Goal: Task Accomplishment & Management: Use online tool/utility

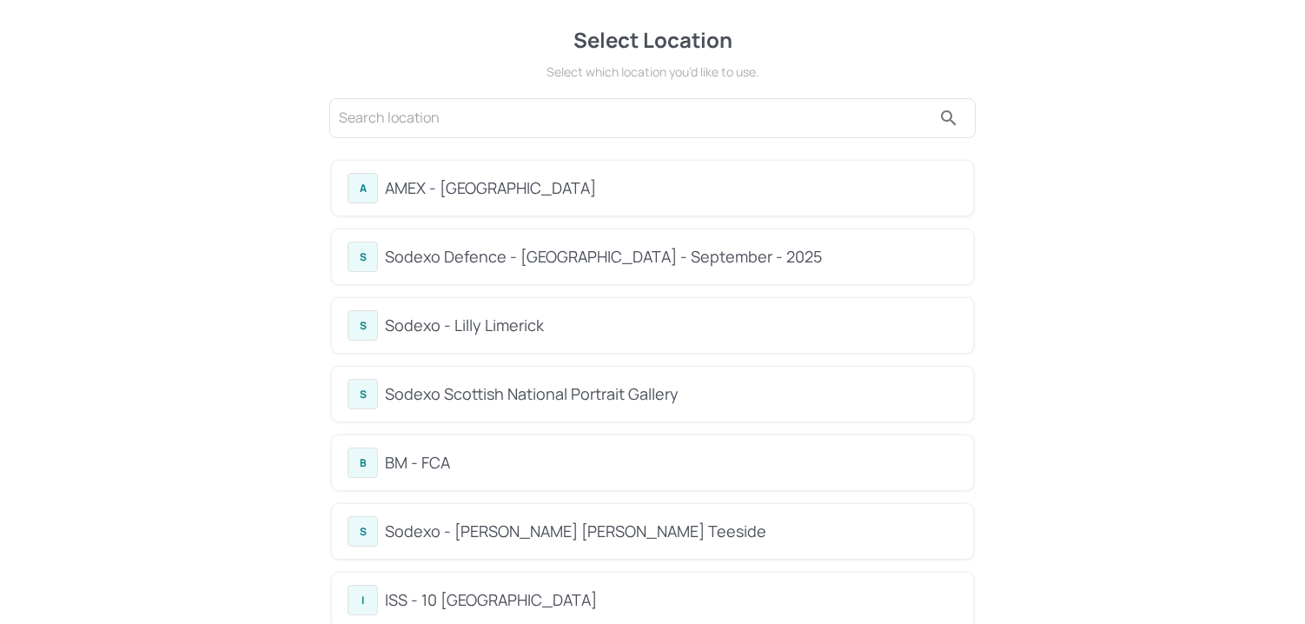
click at [513, 243] on div "S Sodexo Defence - [GEOGRAPHIC_DATA] - September - 2025" at bounding box center [652, 256] width 610 height 30
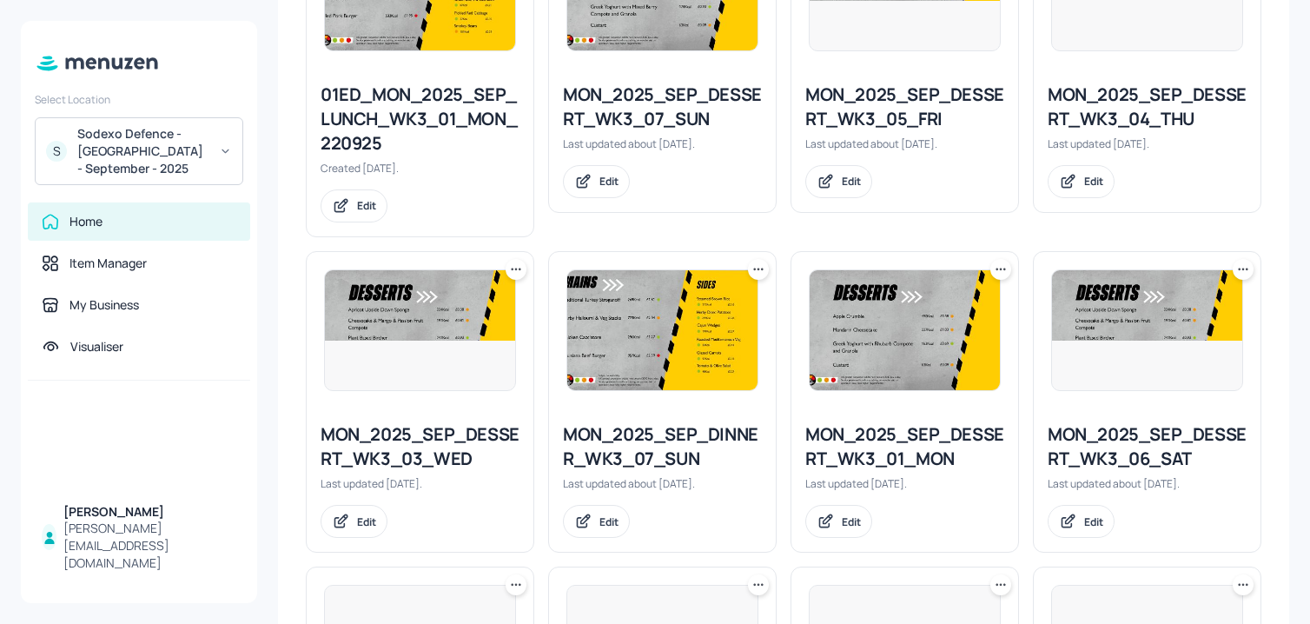
scroll to position [1908, 0]
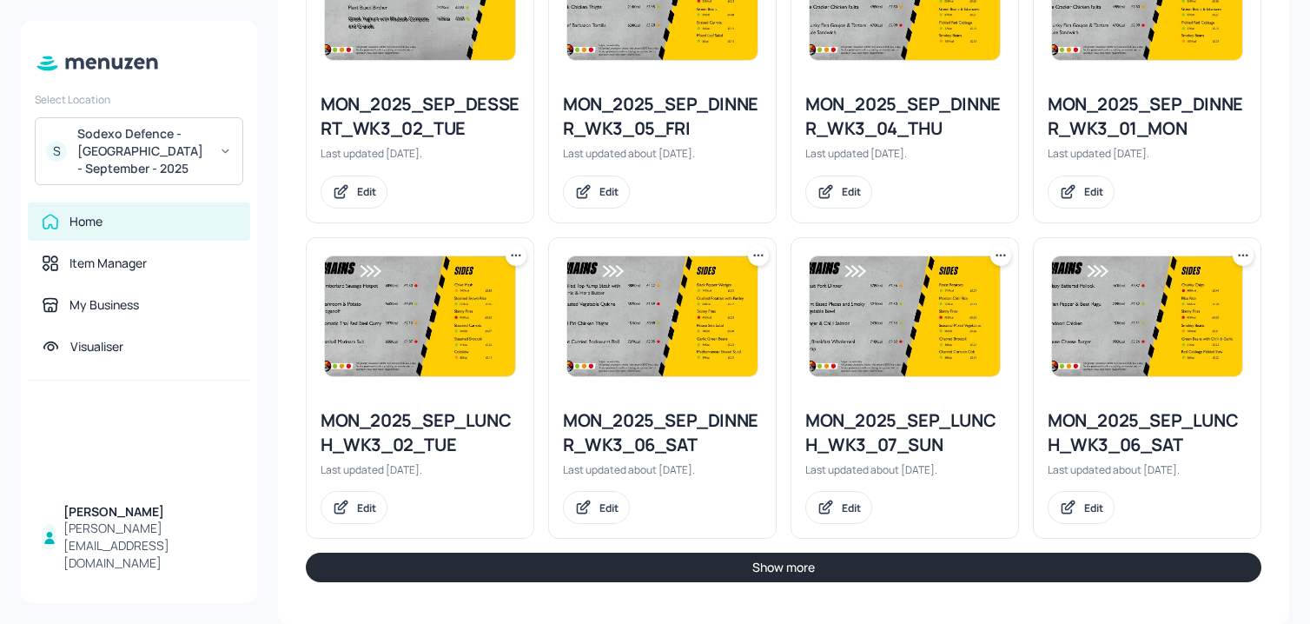
click at [633, 571] on button "Show more" at bounding box center [784, 567] width 956 height 30
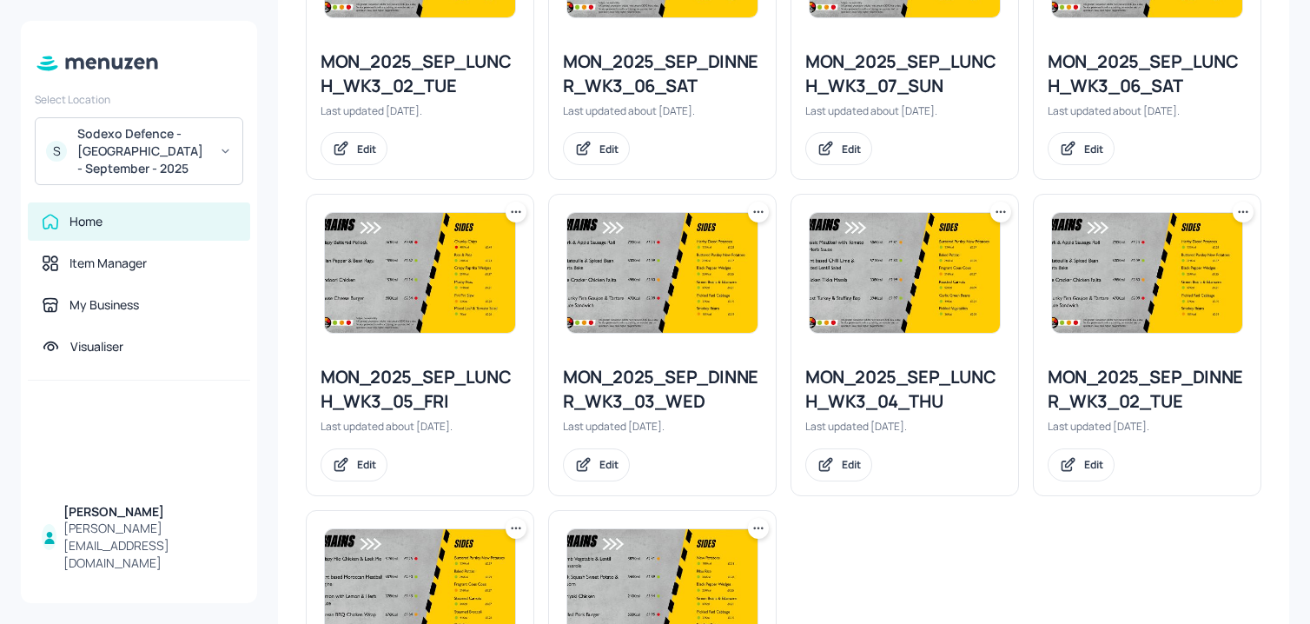
scroll to position [2159, 0]
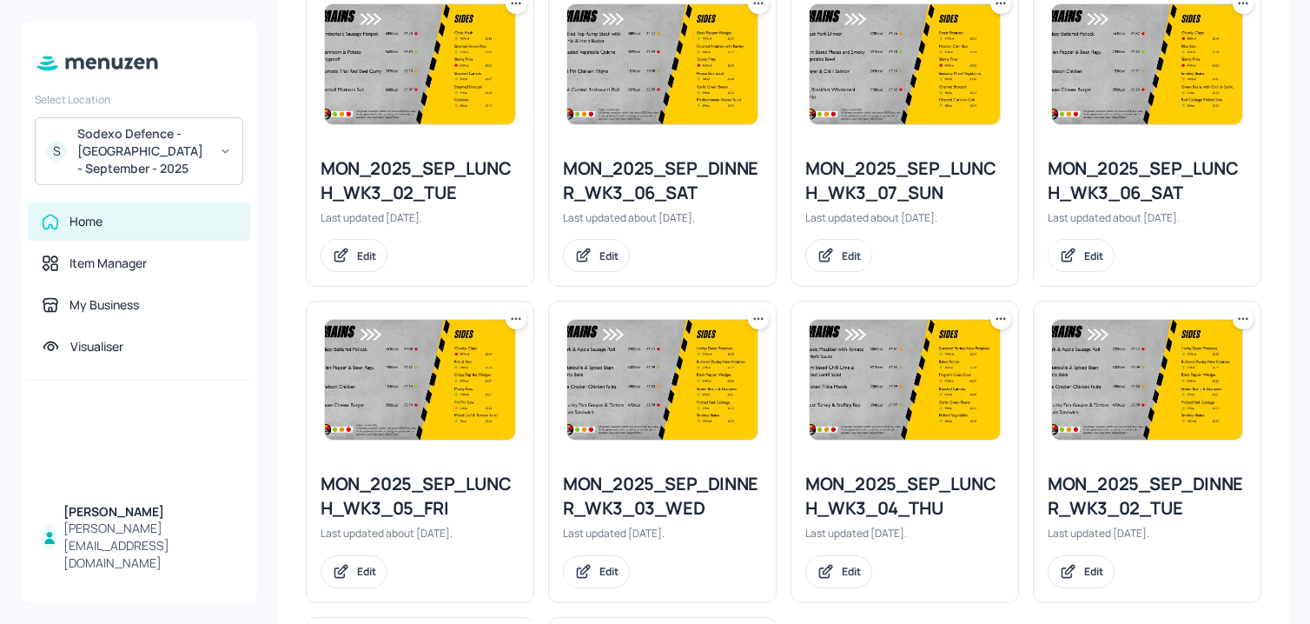
click at [1003, 318] on icon at bounding box center [1004, 319] width 3 height 3
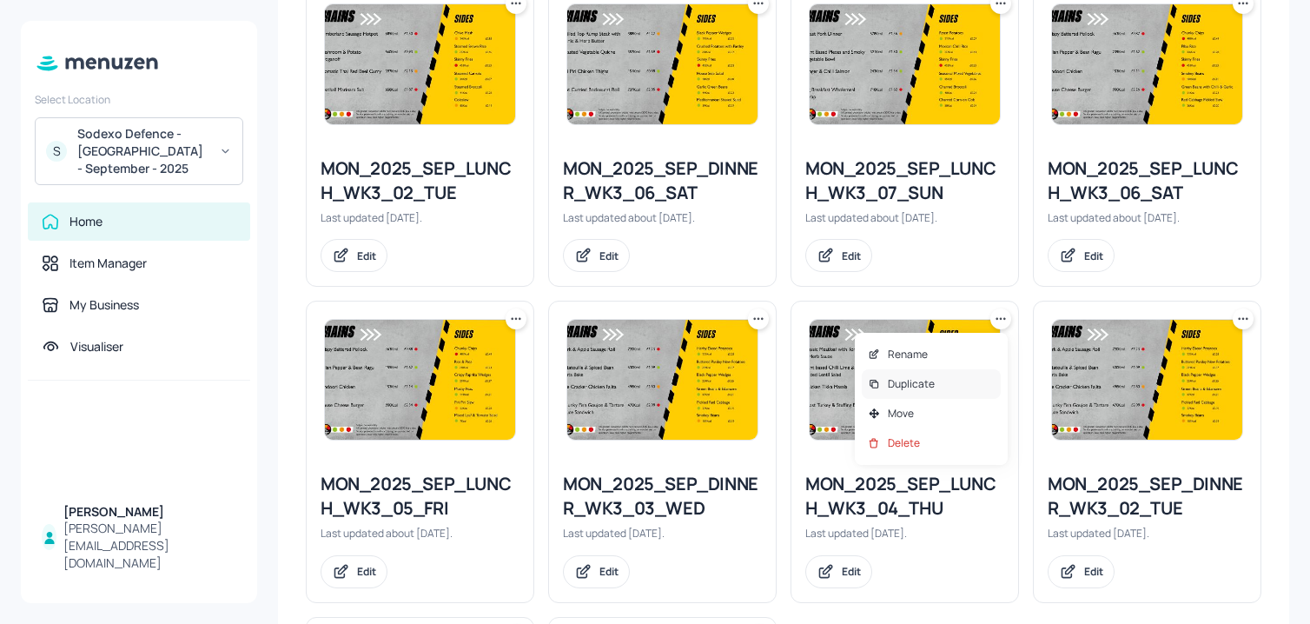
click at [917, 383] on p "Duplicate" at bounding box center [911, 384] width 47 height 16
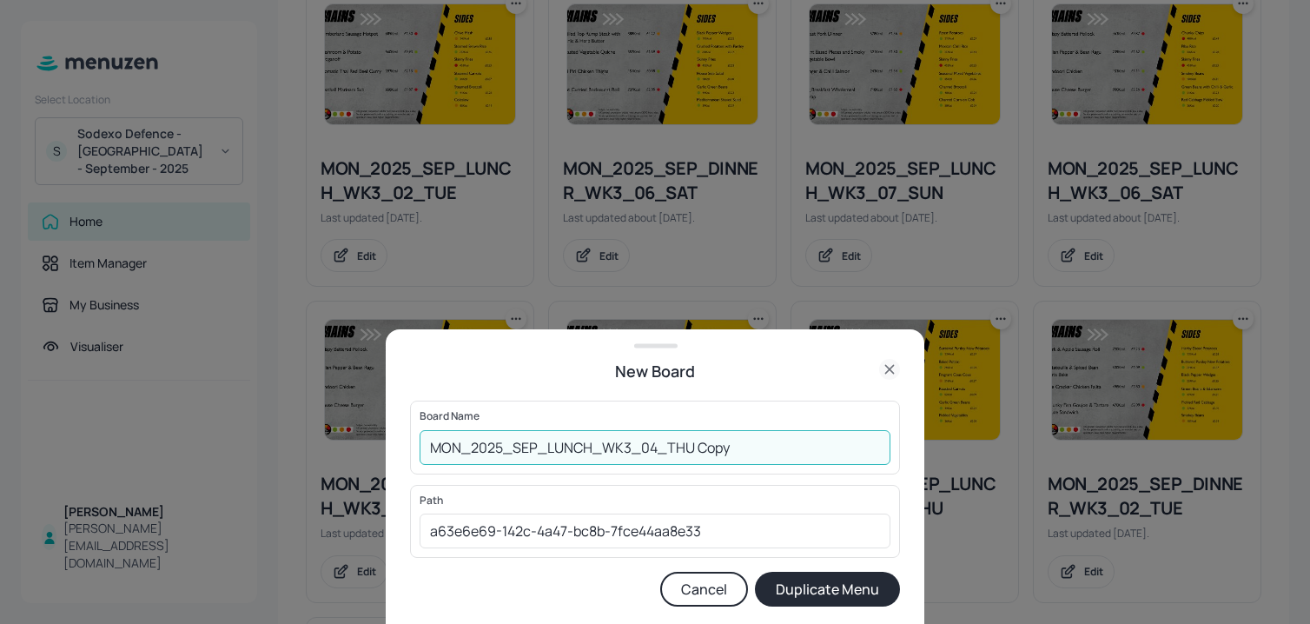
click at [425, 441] on input "MON_2025_SEP_LUNCH_WK3_04_THU Copy" at bounding box center [655, 447] width 471 height 35
click at [760, 439] on input "01ED_MON_2025_SEP_LUNCH_WK3_04_THU Copy" at bounding box center [655, 447] width 471 height 35
type input "01ED_MON_2025_SEP_LUNCH_WK3_04_THU_250925"
click at [755, 572] on button "Duplicate Menu" at bounding box center [827, 589] width 145 height 35
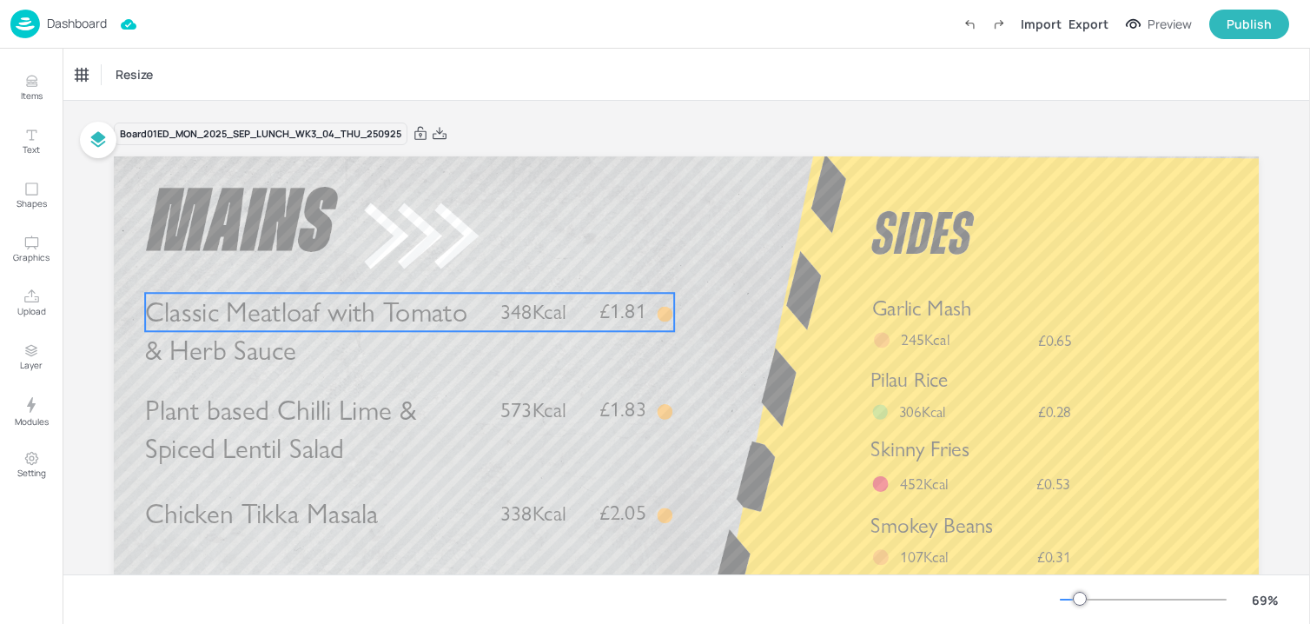
click at [332, 321] on span "Classic Meatloaf with Tomato & Herb Sauce" at bounding box center [306, 331] width 322 height 72
click at [167, 86] on div "Classic Meatloaf with Tomato & Herb Sauce" at bounding box center [156, 75] width 174 height 30
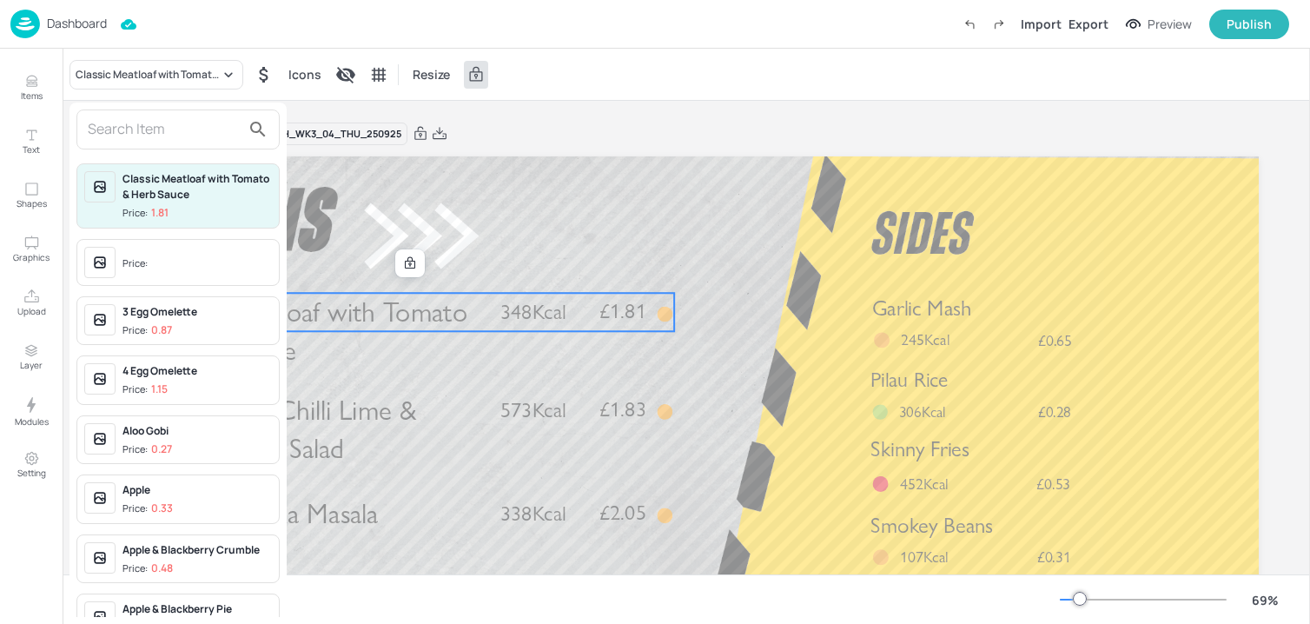
click at [166, 128] on input "text" at bounding box center [164, 130] width 153 height 28
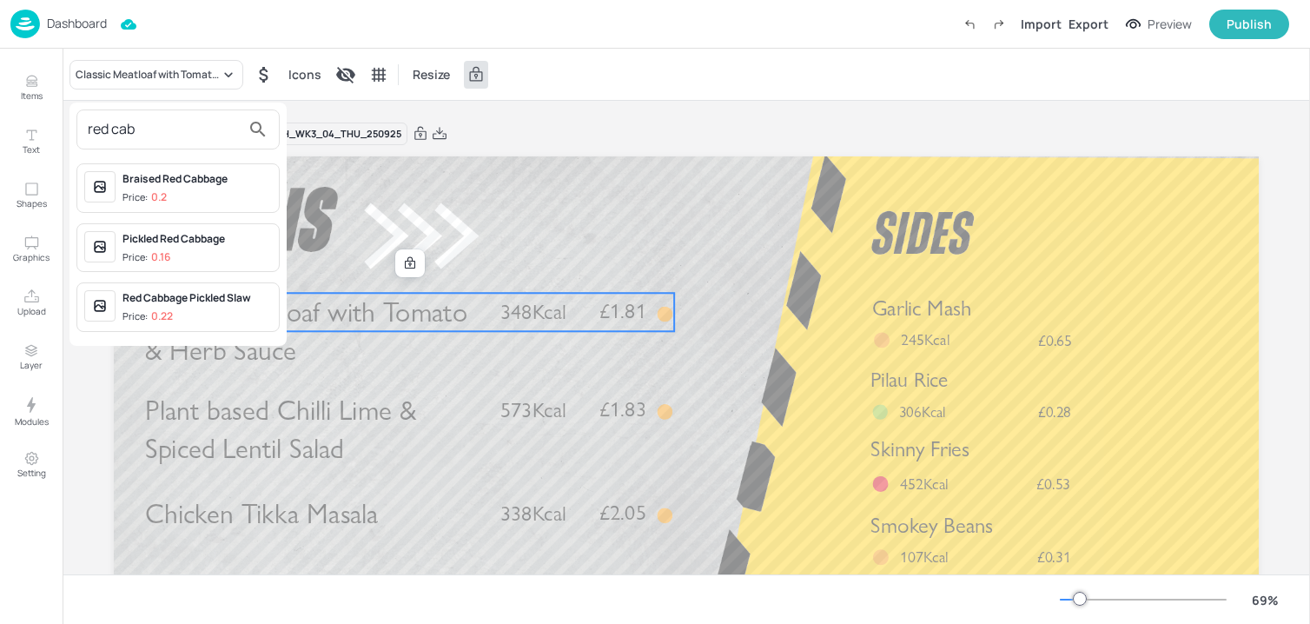
type input "red cab"
click at [204, 294] on div "Red Cabbage Pickled Slaw" at bounding box center [196, 298] width 149 height 16
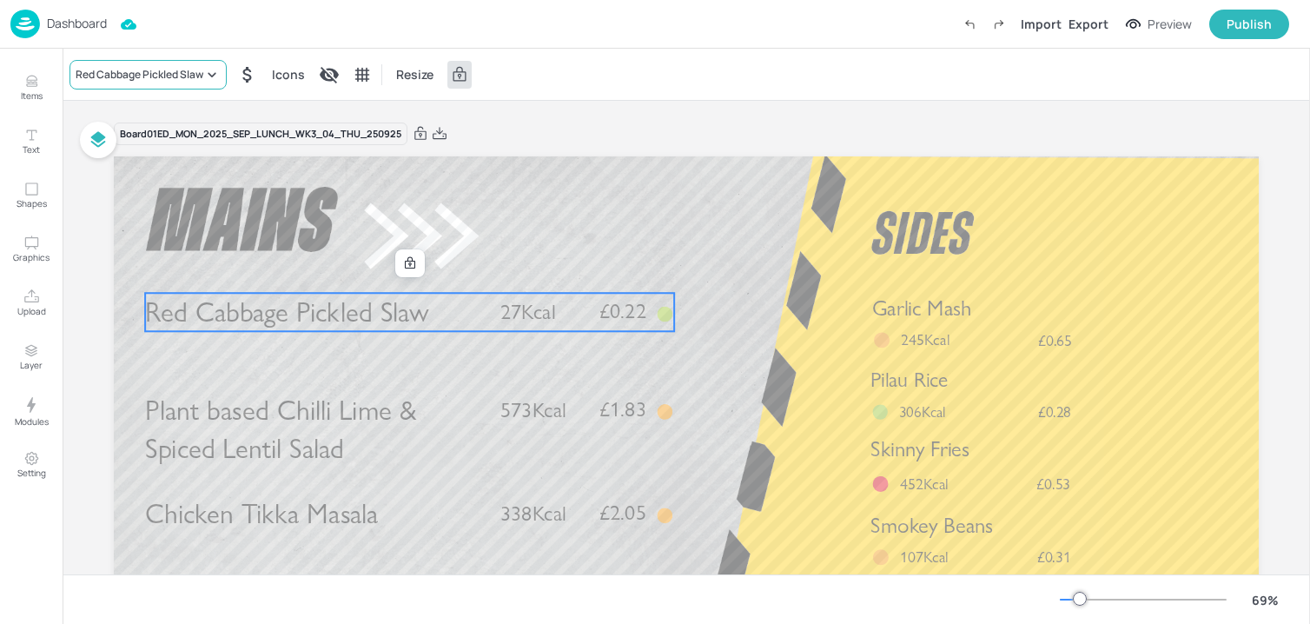
click at [138, 83] on div "Red Cabbage Pickled Slaw" at bounding box center [147, 75] width 157 height 30
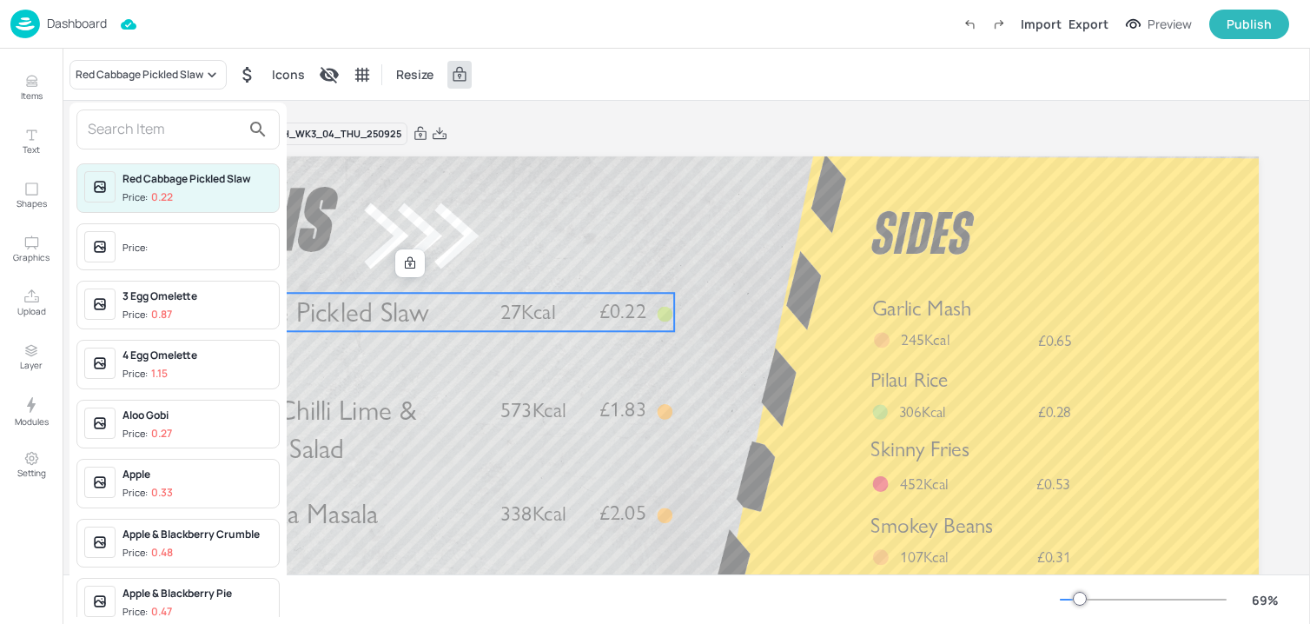
click at [137, 134] on input "text" at bounding box center [164, 130] width 153 height 28
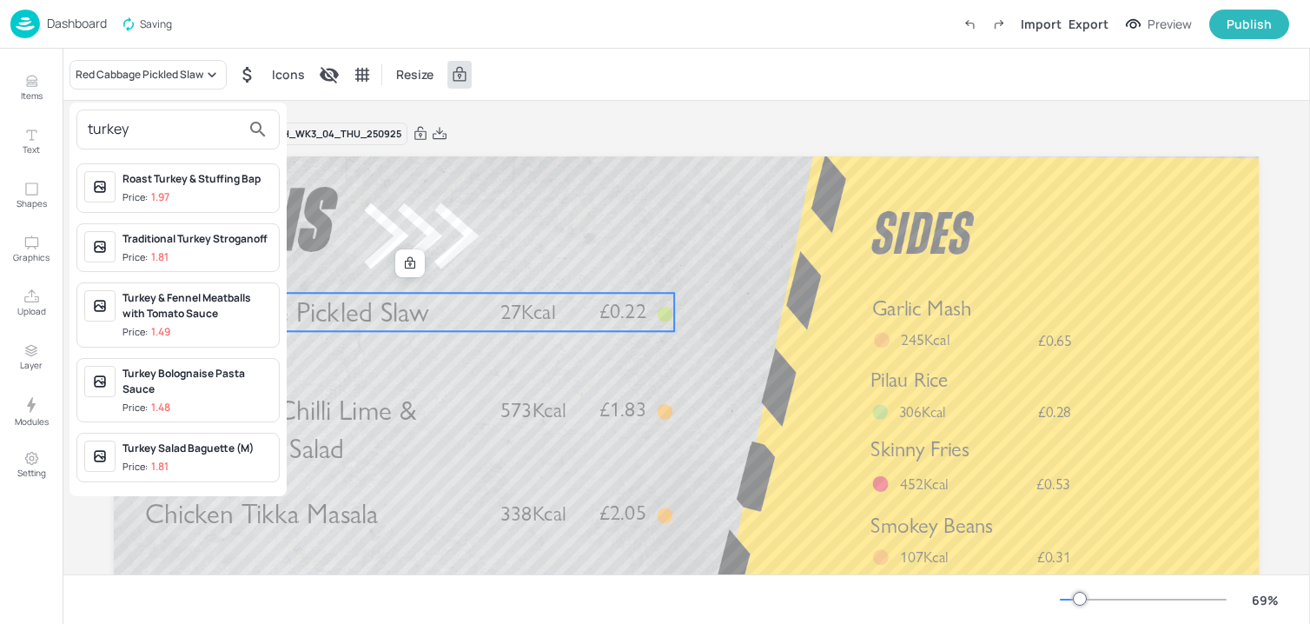
type input "turkey"
click at [167, 235] on div "Traditional Turkey Stroganoff" at bounding box center [196, 240] width 149 height 16
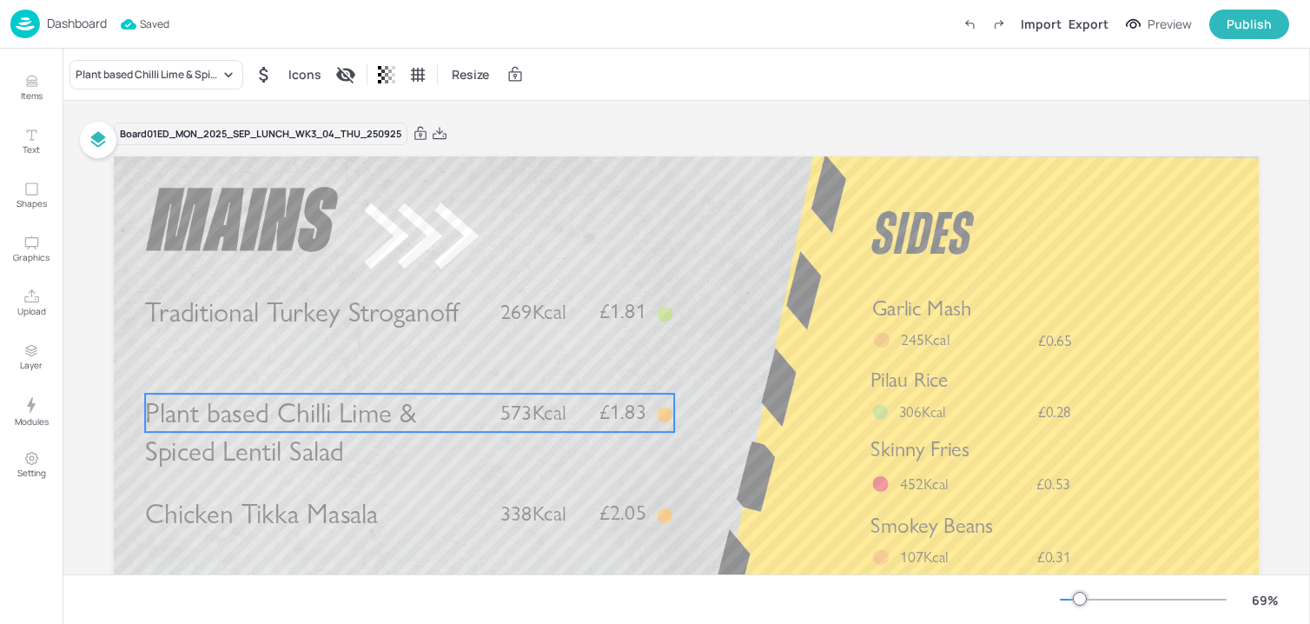
click at [288, 416] on span "Plant based Chilli Lime & Spiced Lentil Salad" at bounding box center [280, 432] width 271 height 72
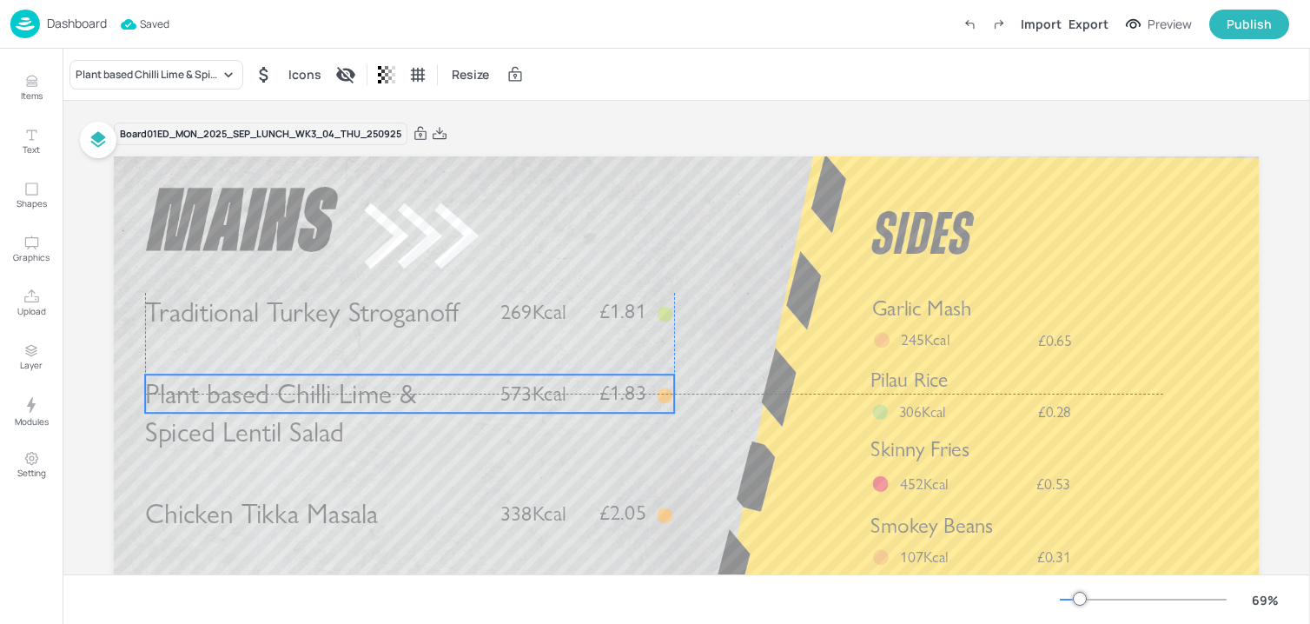
drag, startPoint x: 284, startPoint y: 422, endPoint x: 284, endPoint y: 401, distance: 20.8
click at [284, 401] on span "Plant based Chilli Lime & Spiced Lentil Salad" at bounding box center [280, 413] width 271 height 72
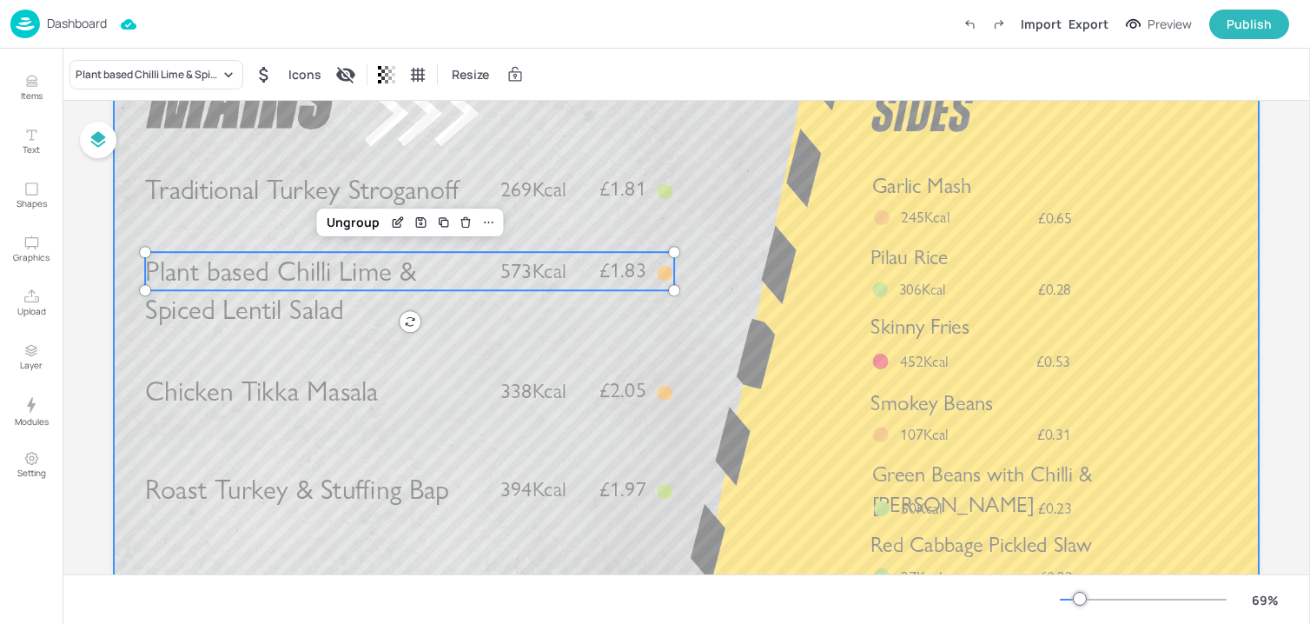
scroll to position [150, 0]
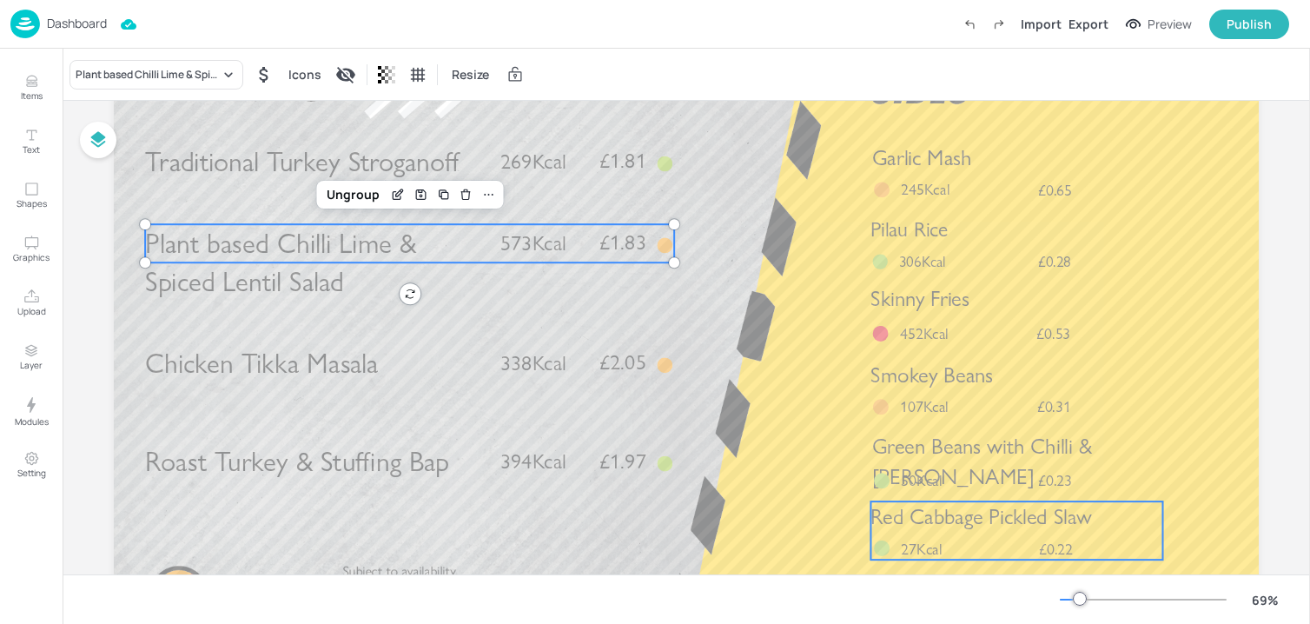
click at [883, 518] on span "Red Cabbage Pickled Slaw" at bounding box center [980, 516] width 221 height 26
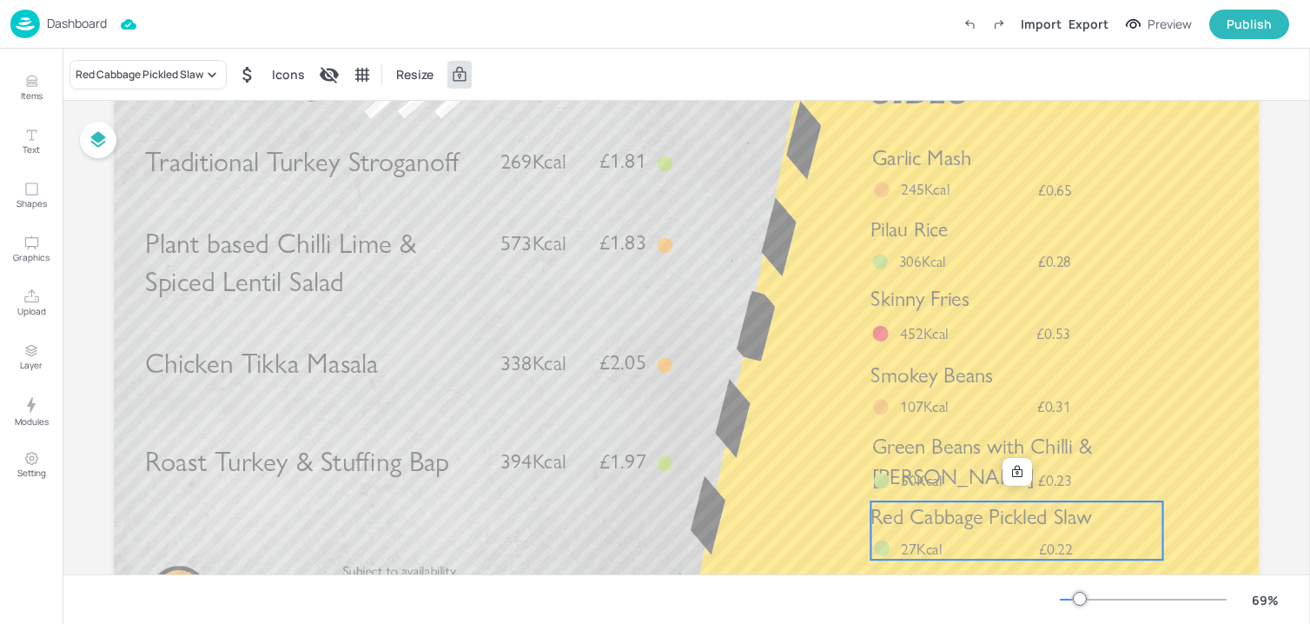
scroll to position [210, 0]
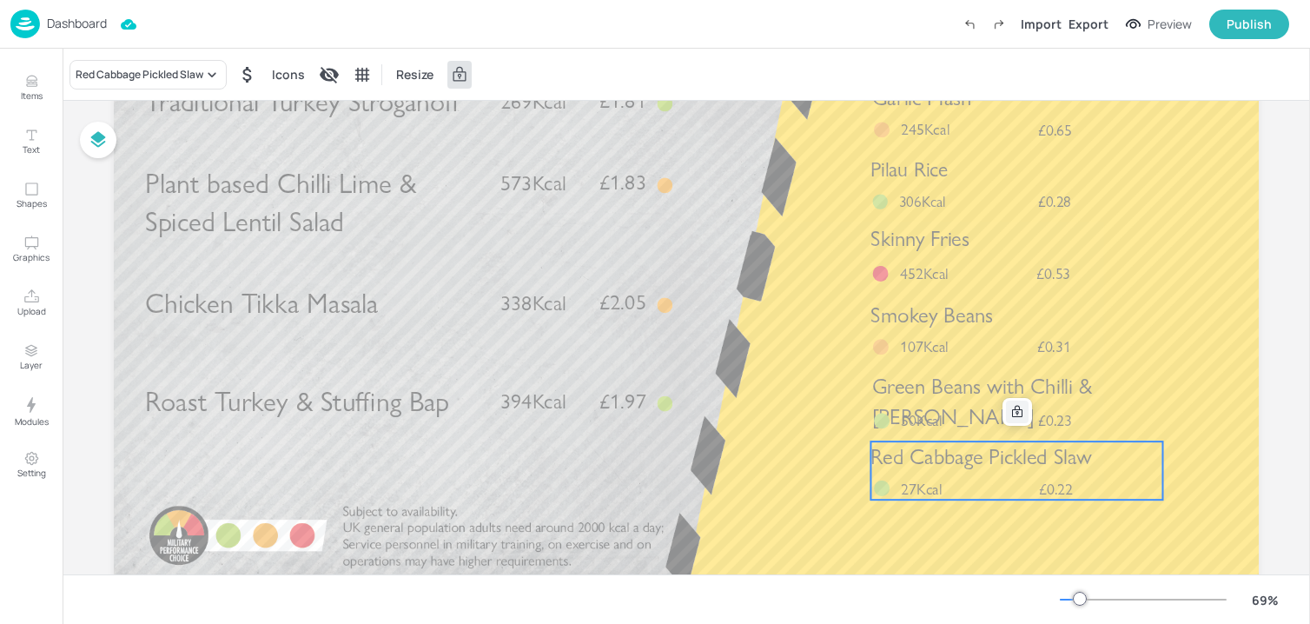
click at [1017, 406] on icon at bounding box center [1017, 412] width 14 height 14
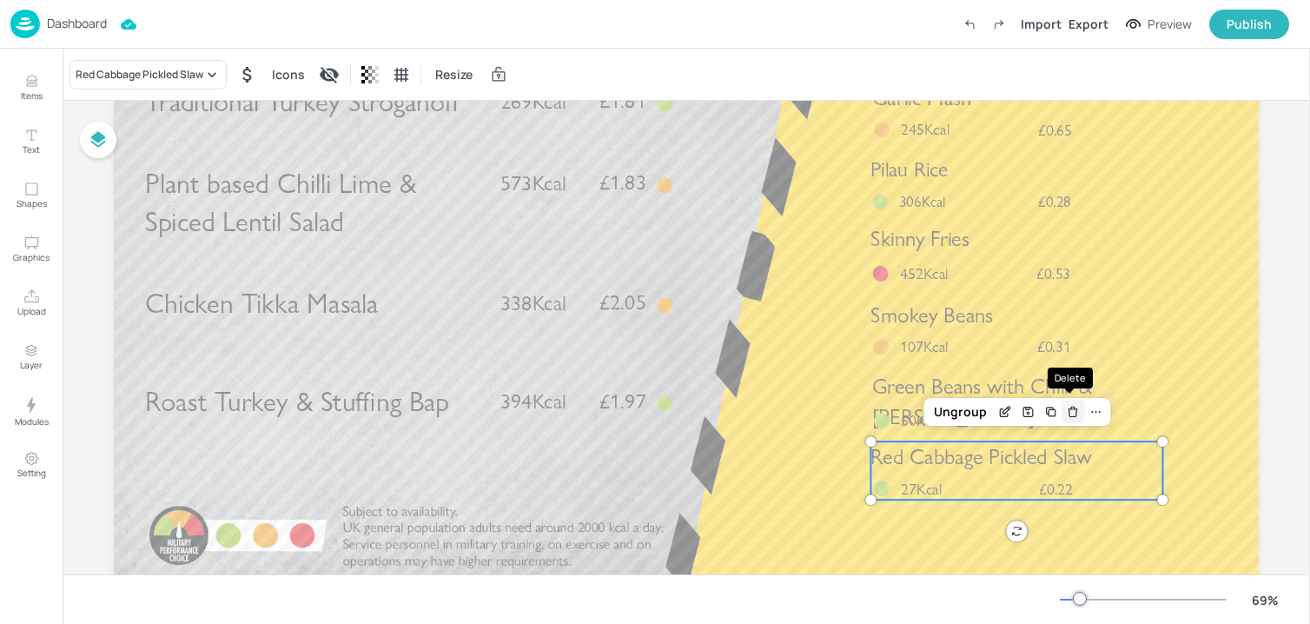
click at [1069, 409] on icon "Delete" at bounding box center [1073, 413] width 8 height 8
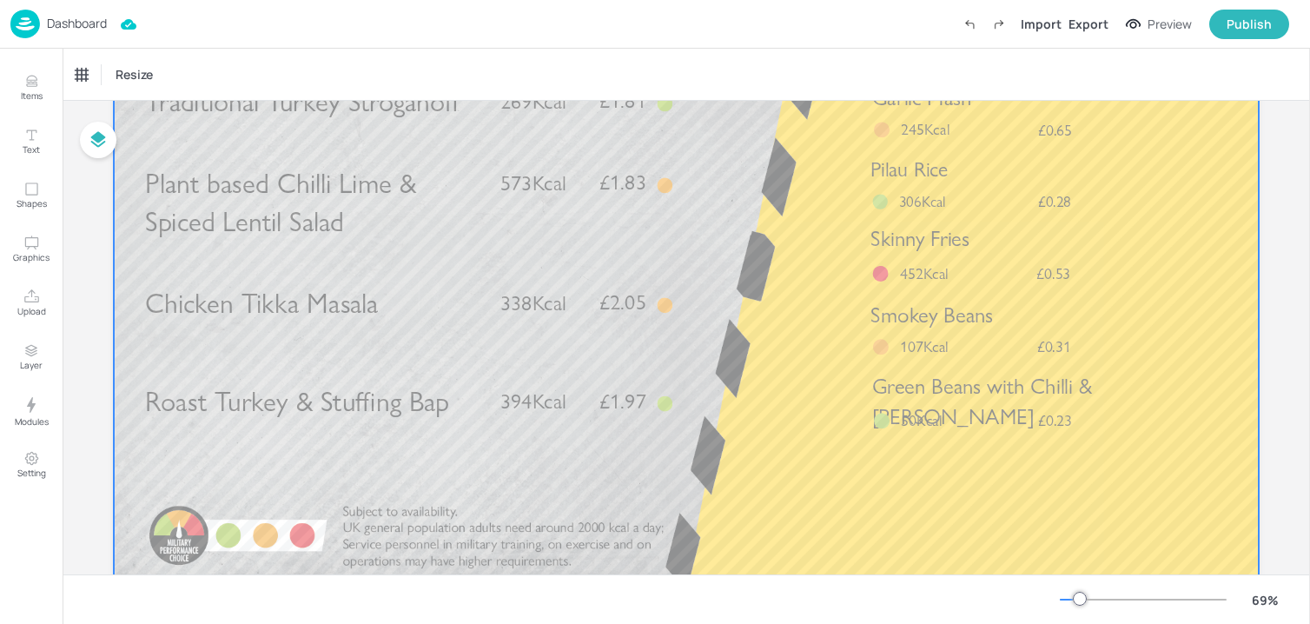
scroll to position [0, 0]
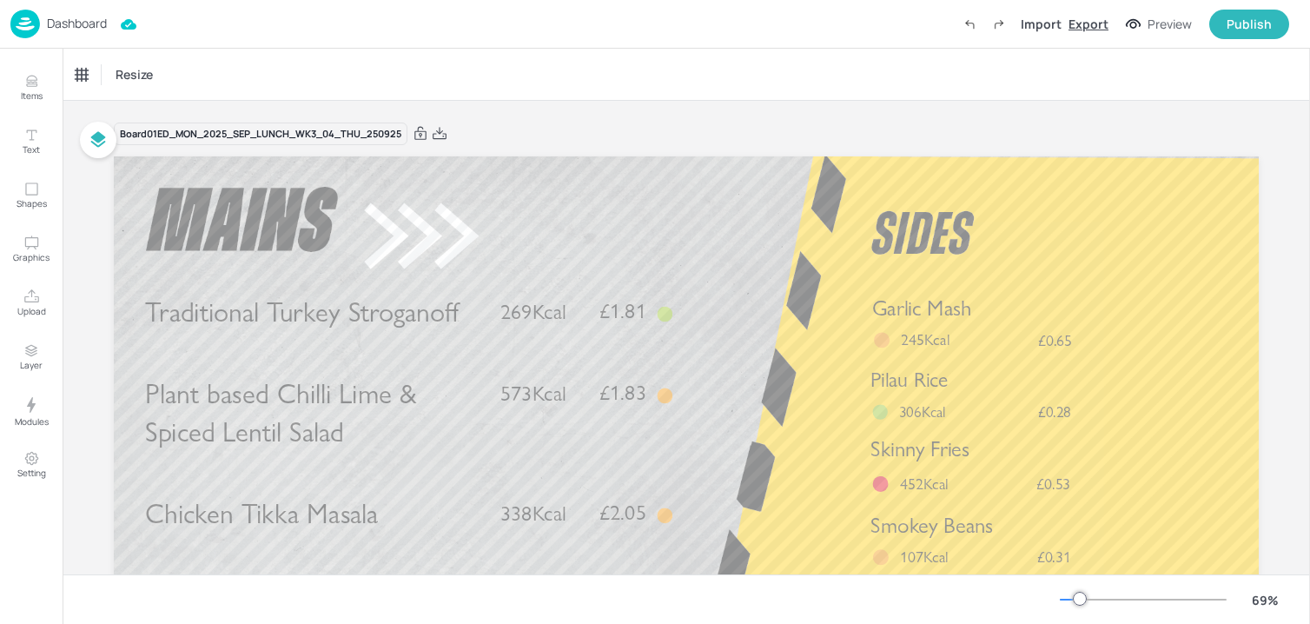
click at [1088, 20] on div "Export" at bounding box center [1088, 24] width 40 height 18
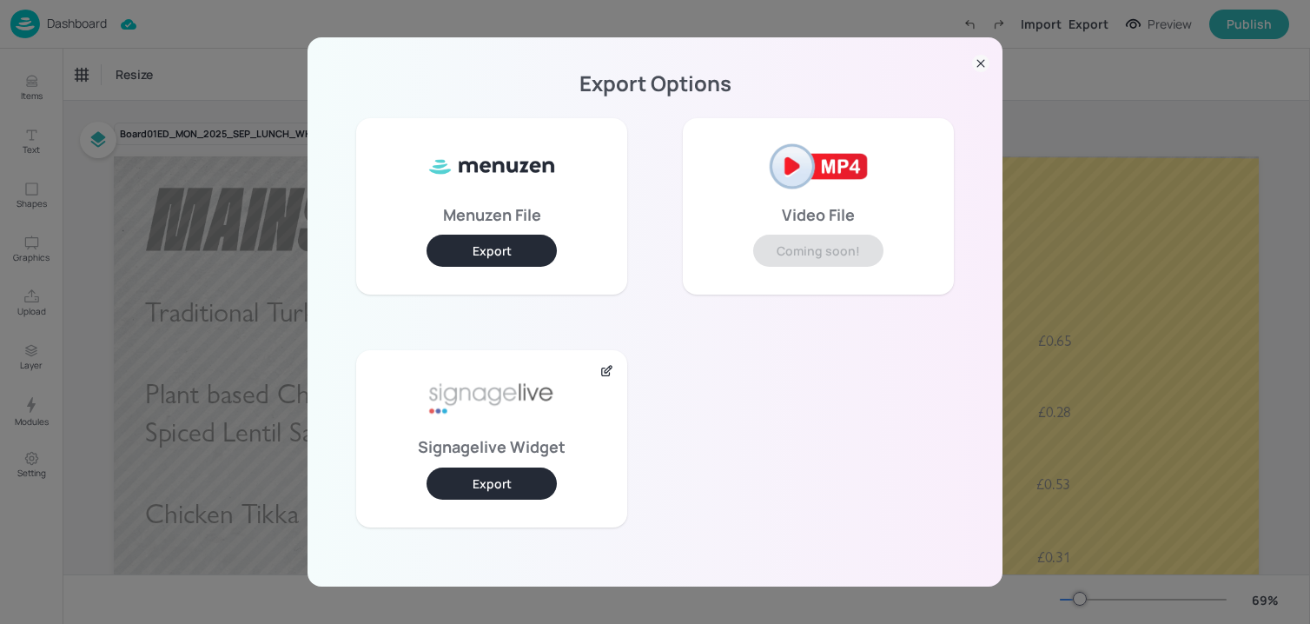
click at [532, 468] on button "Export" at bounding box center [492, 483] width 130 height 32
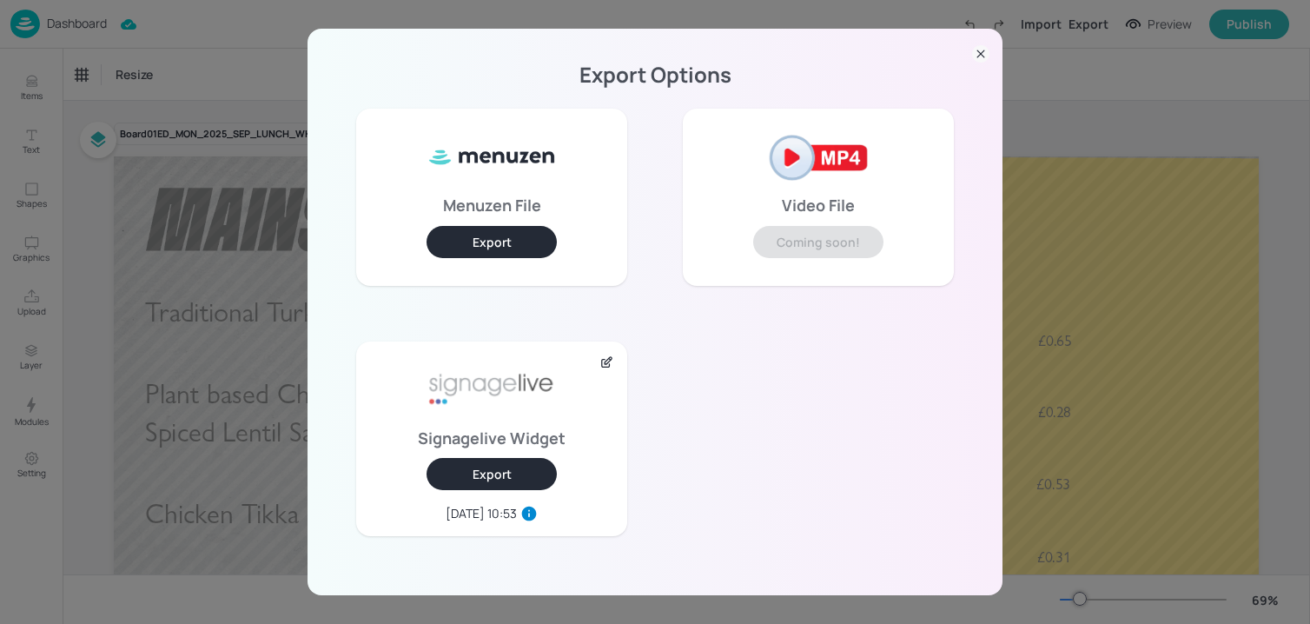
click at [147, 59] on div "Export Options Menuzen File Export Video File Coming soon! Signagelive Widget E…" at bounding box center [655, 312] width 1310 height 624
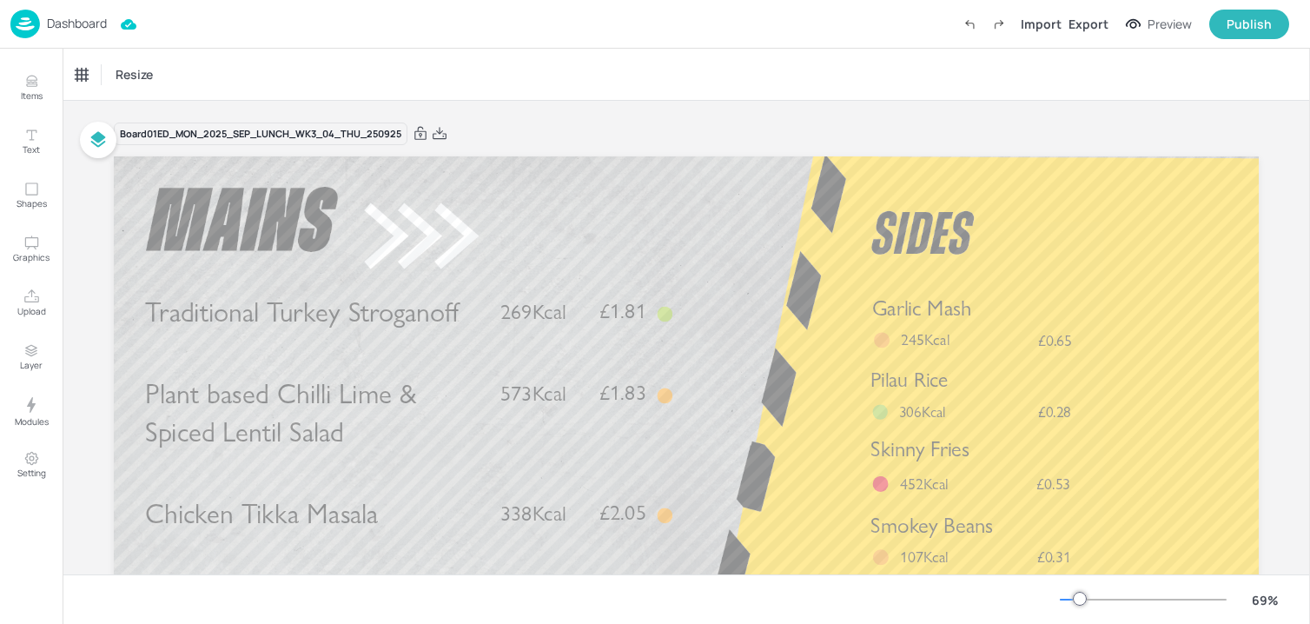
click at [103, 29] on p "Dashboard" at bounding box center [77, 23] width 60 height 12
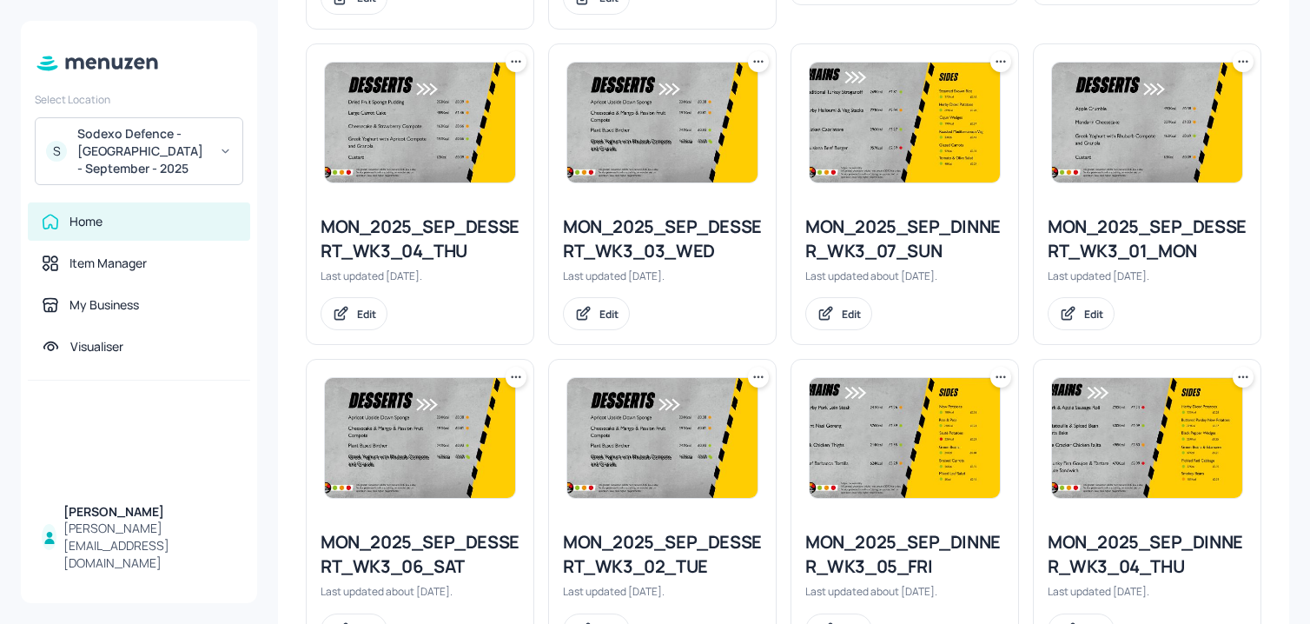
scroll to position [1908, 0]
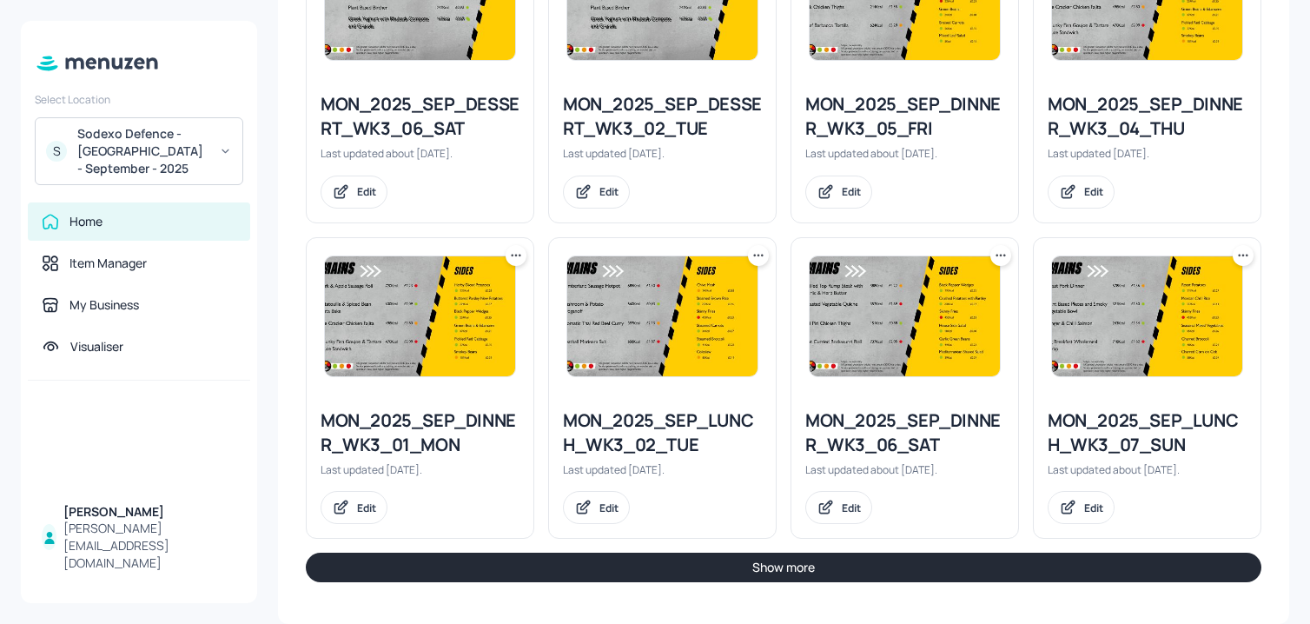
click at [740, 569] on button "Show more" at bounding box center [784, 567] width 956 height 30
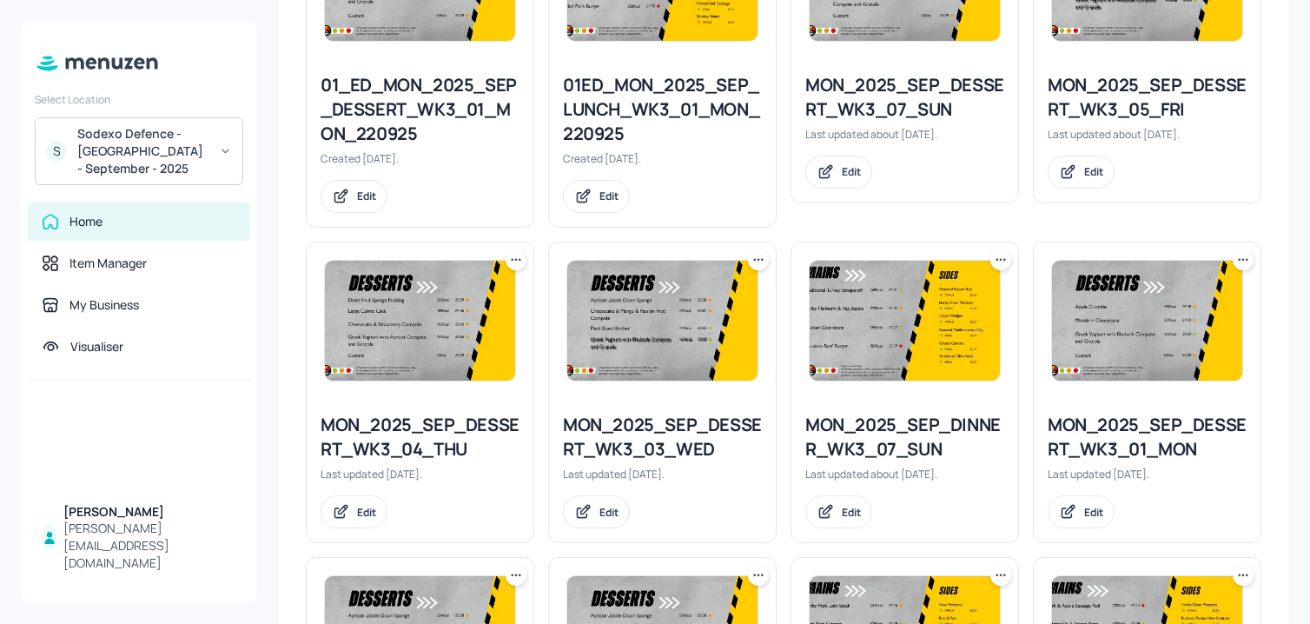
scroll to position [1246, 0]
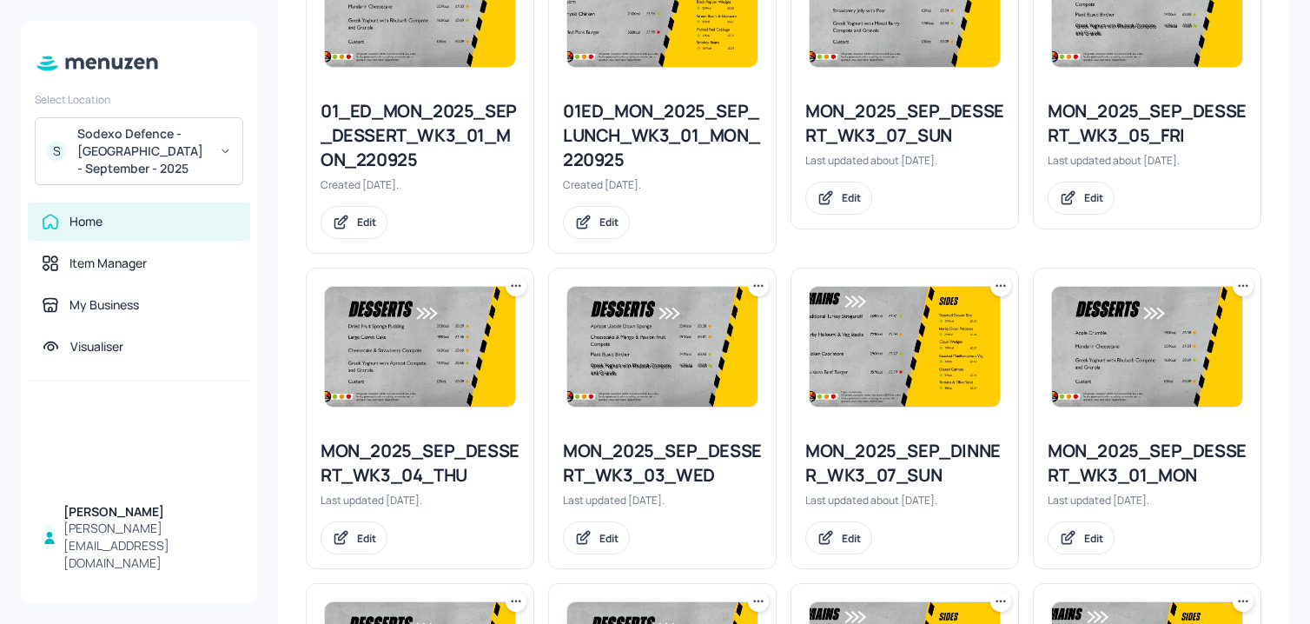
click at [512, 285] on icon at bounding box center [515, 285] width 17 height 17
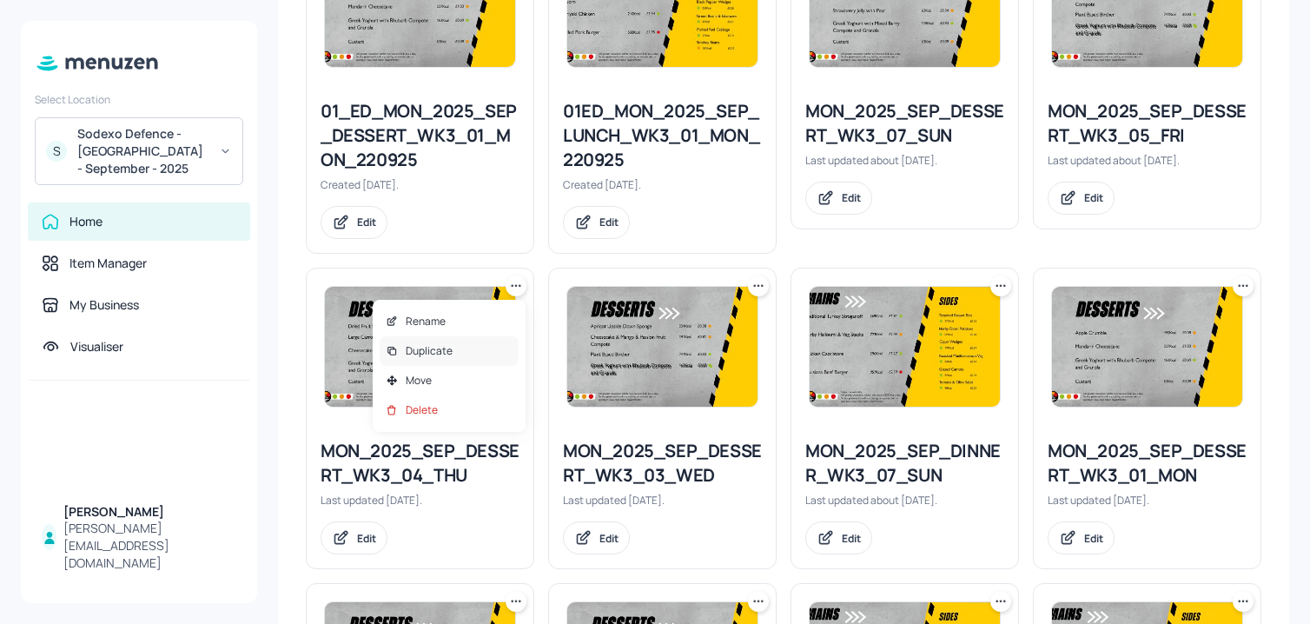
click at [471, 346] on div "Duplicate" at bounding box center [449, 351] width 139 height 30
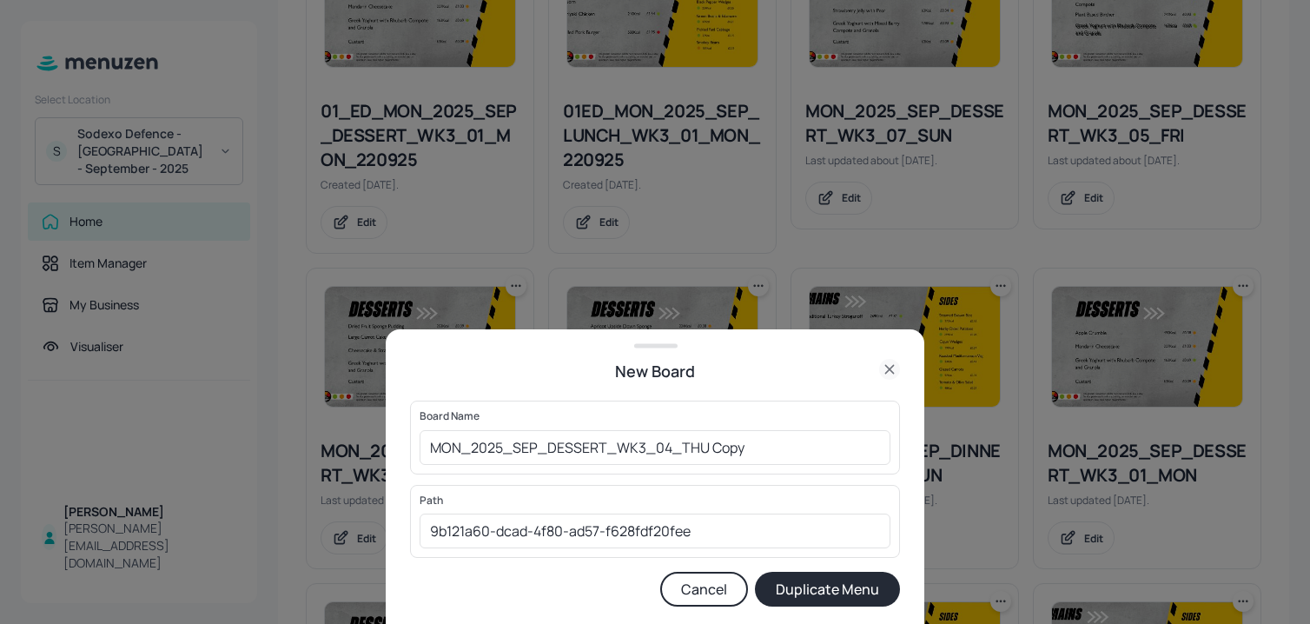
click at [412, 437] on div "Board Name MON_2025_SEP_DESSERT_WK3_04_THU Copy ​" at bounding box center [655, 436] width 490 height 73
click at [418, 439] on div "Board Name MON_2025_SEP_DESSERT_WK3_04_THU Copy ​" at bounding box center [655, 436] width 490 height 73
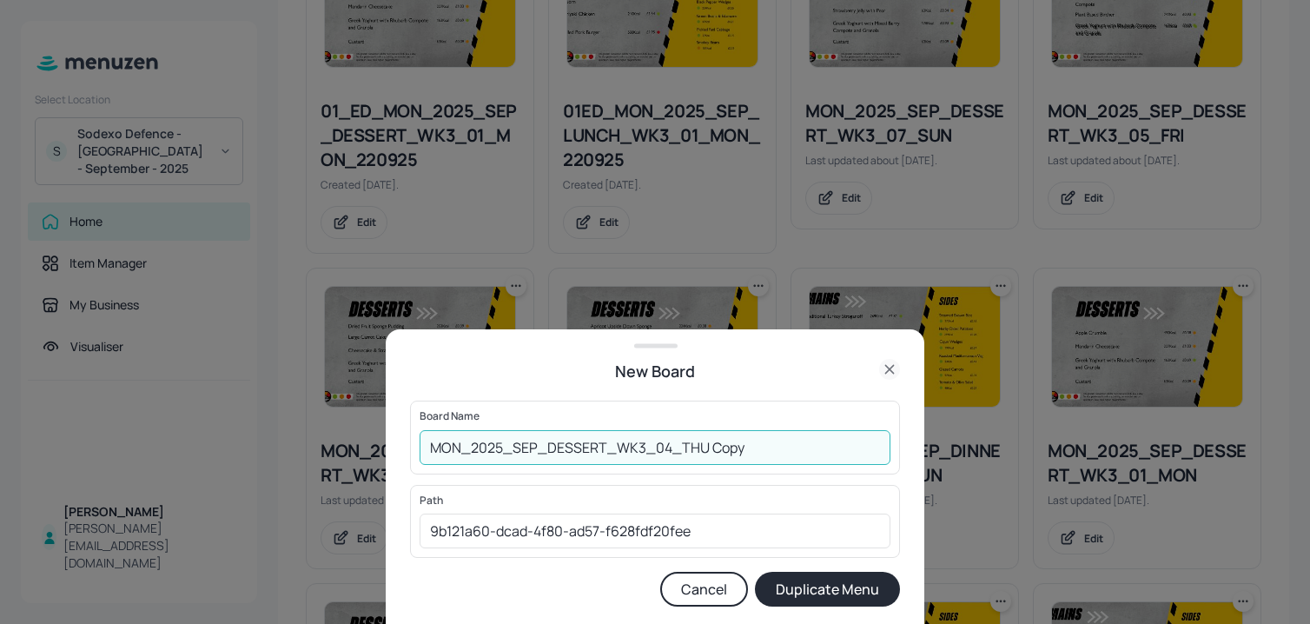
click at [421, 446] on input "MON_2025_SEP_DESSERT_WK3_04_THU Copy" at bounding box center [655, 447] width 471 height 35
click at [804, 434] on input "01ED_MON_2025_SEP_DESSERT_WK3_04_THU Copy" at bounding box center [655, 447] width 471 height 35
click at [797, 451] on input "01ED_MON_2025_SEP_DESSERT_WK3_04_THU Copy" at bounding box center [655, 447] width 471 height 35
type input "01ED_MON_2025_SEP_DESSERT_WK3_04_THU_250925"
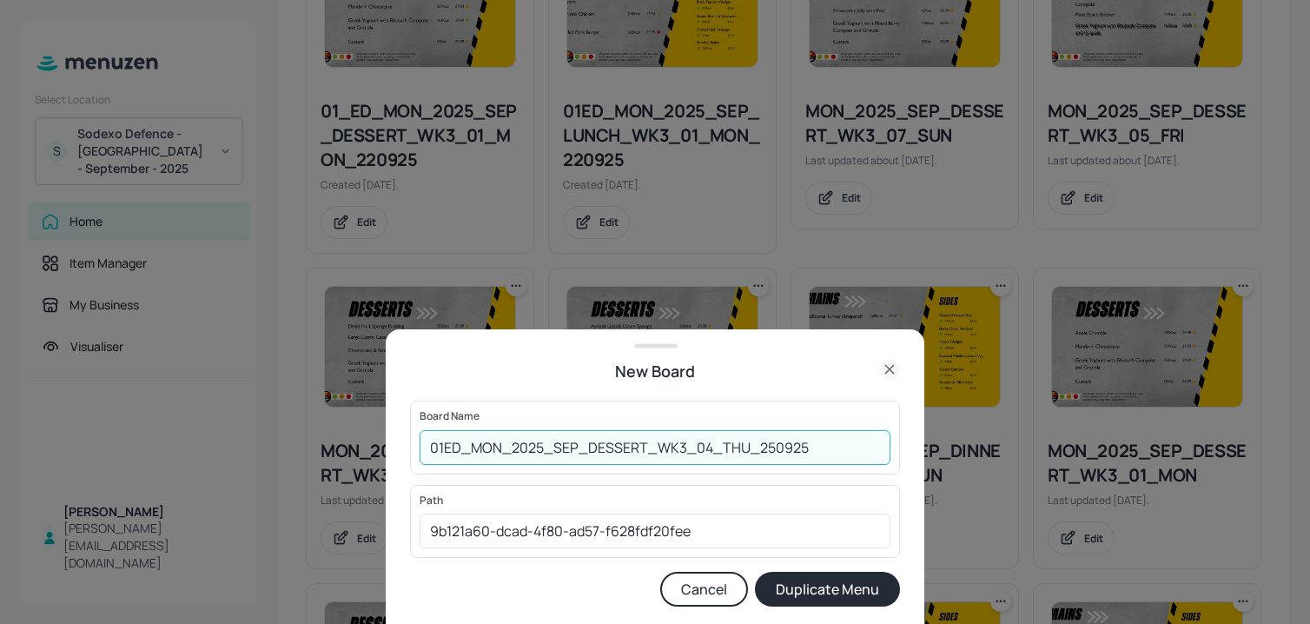
click at [755, 572] on button "Duplicate Menu" at bounding box center [827, 589] width 145 height 35
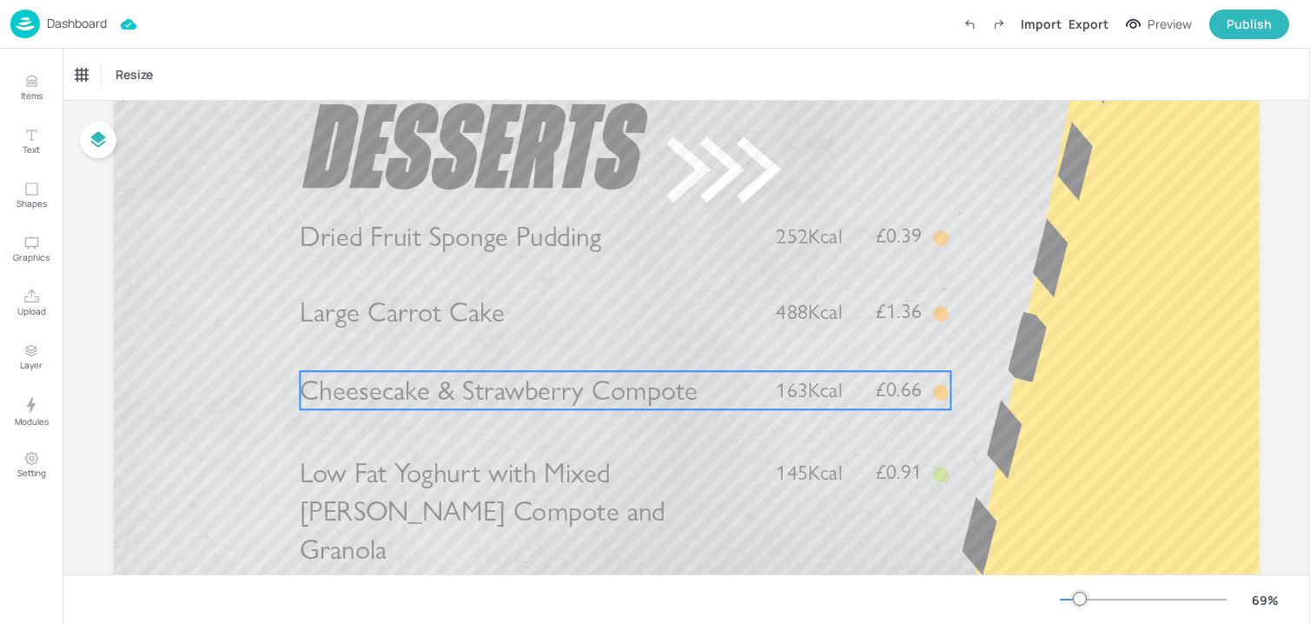
scroll to position [137, 0]
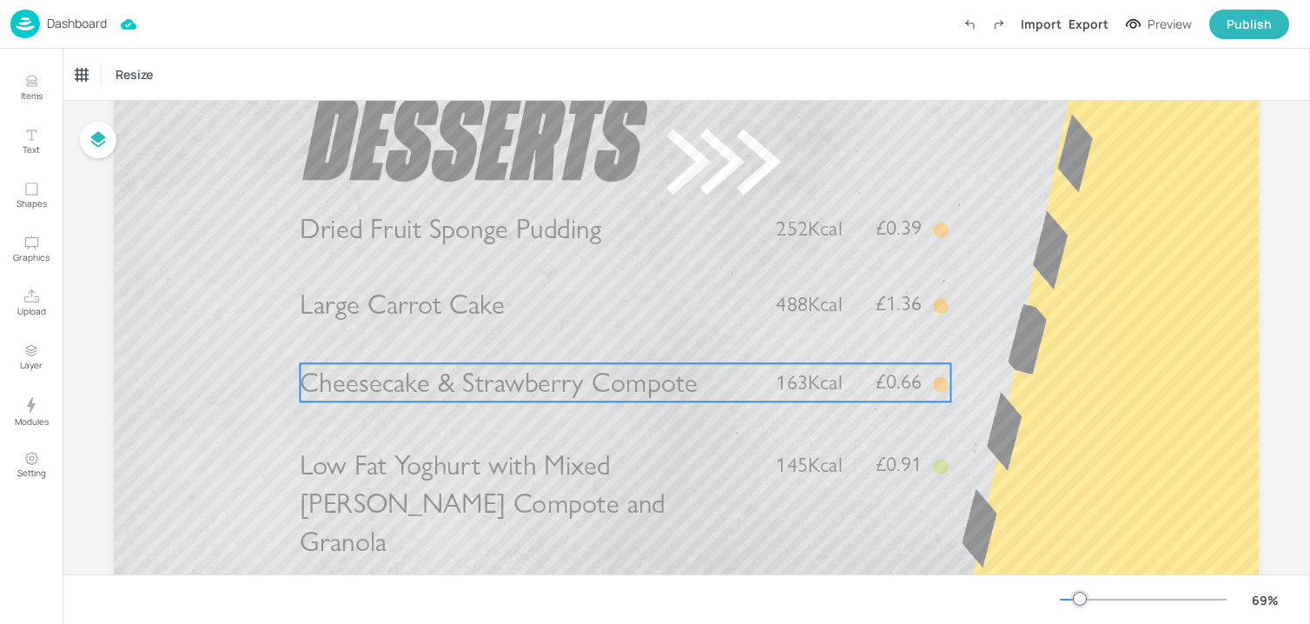
click at [490, 399] on span "Cheesecake & Strawberry Compote" at bounding box center [499, 382] width 398 height 33
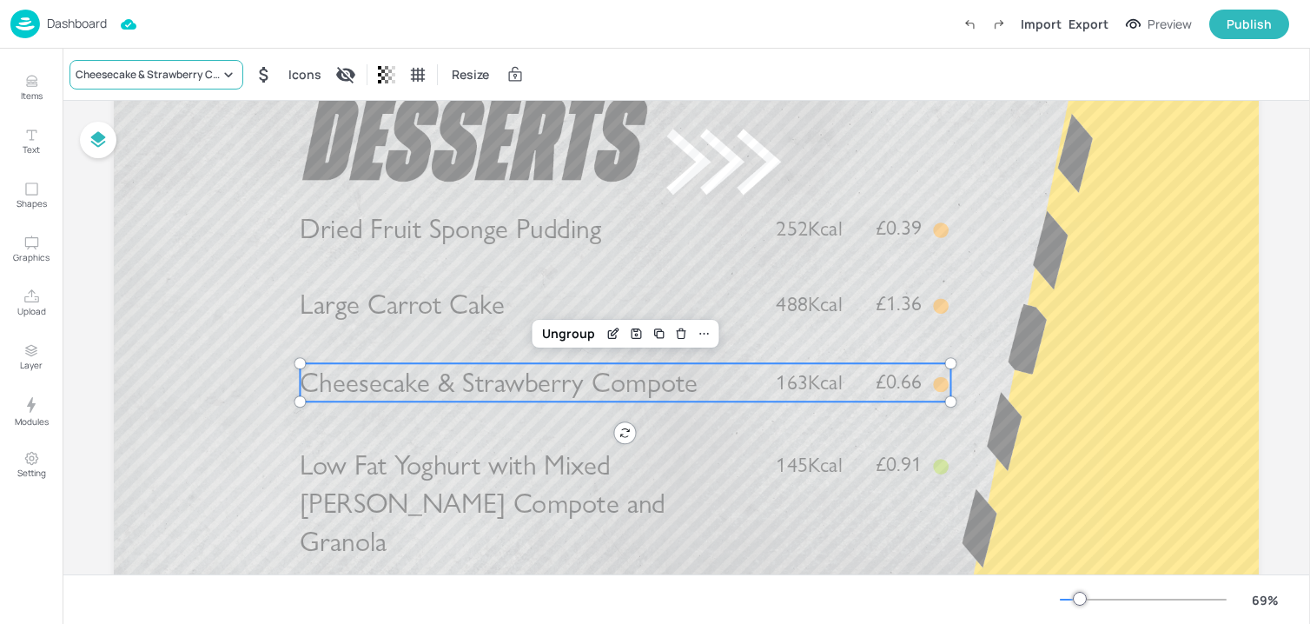
click at [188, 63] on div "Cheesecake & Strawberry Compote" at bounding box center [156, 75] width 174 height 30
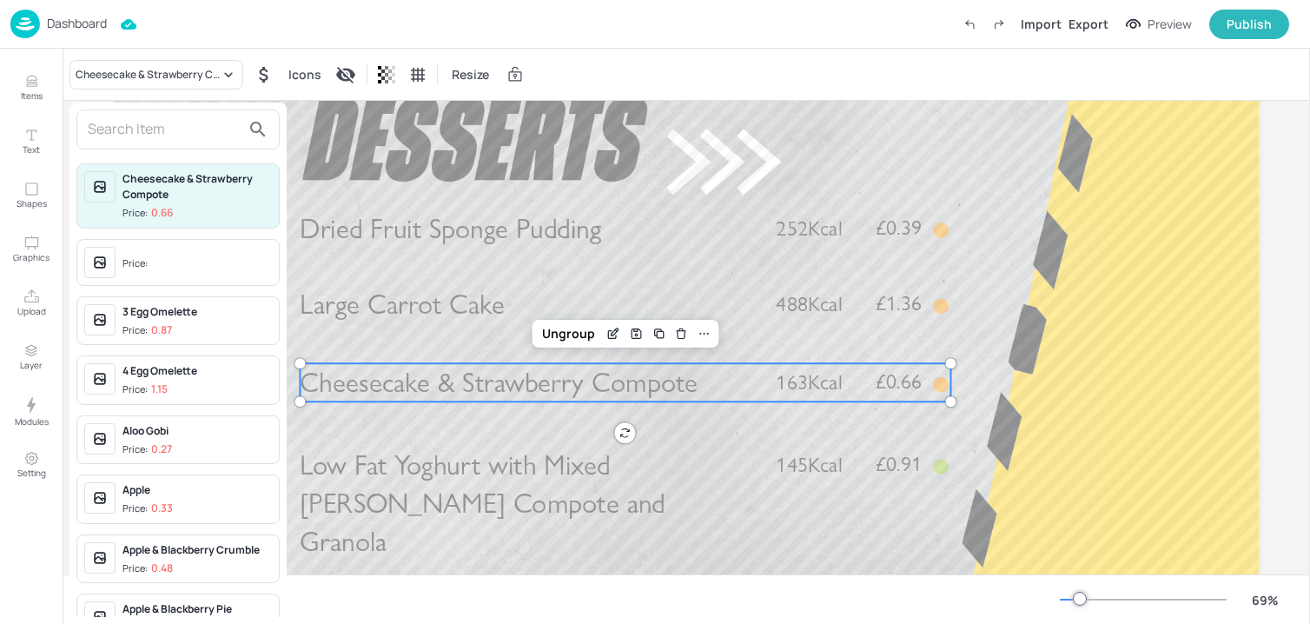
click at [178, 94] on div at bounding box center [655, 312] width 1310 height 624
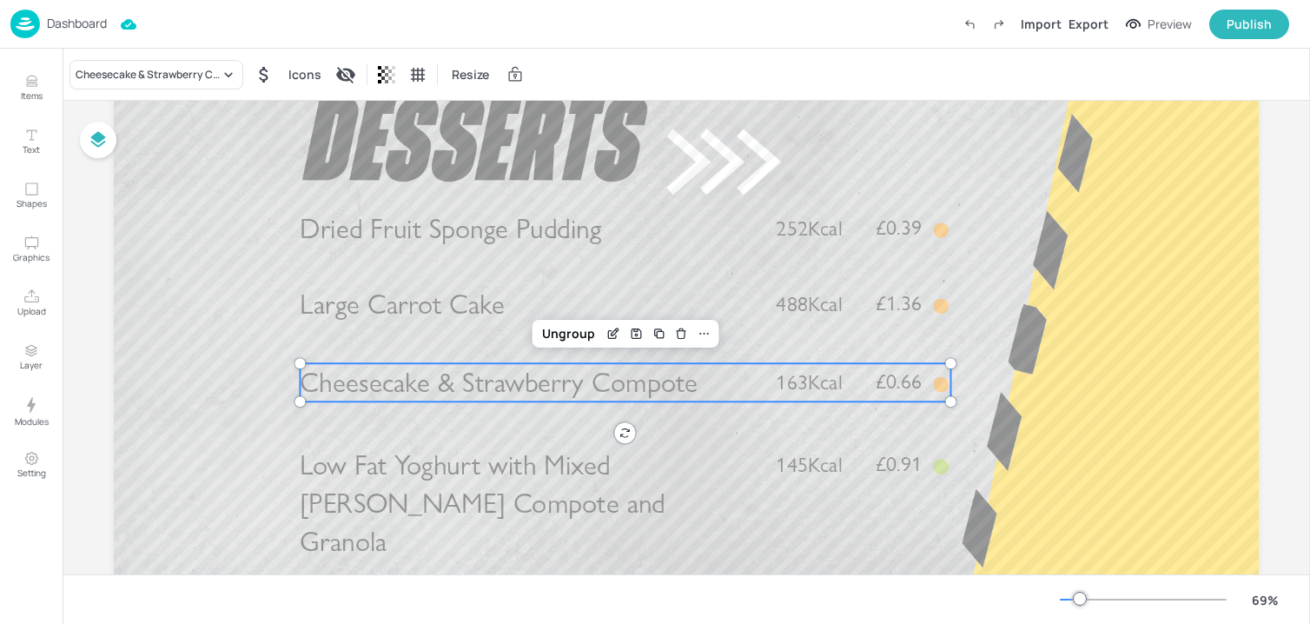
click at [178, 122] on input "text" at bounding box center [140, 118] width 115 height 16
click at [149, 72] on div "Cheesecake & Strawberry Compote" at bounding box center [148, 75] width 144 height 16
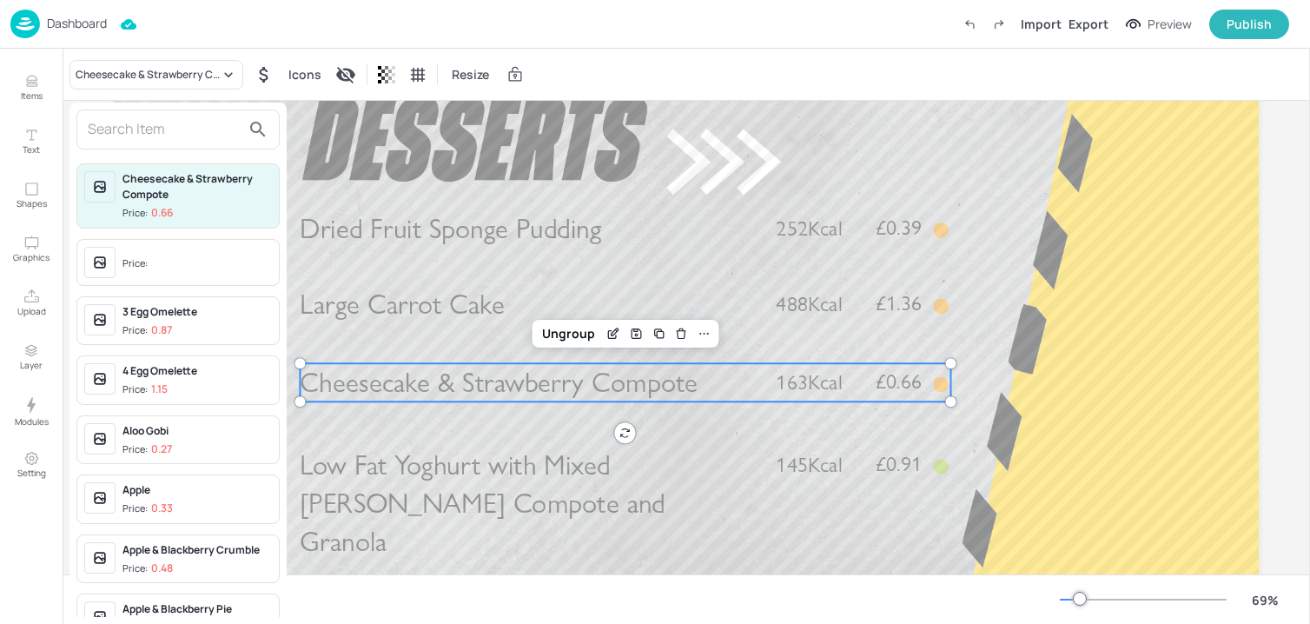
click at [135, 133] on input "text" at bounding box center [164, 130] width 153 height 28
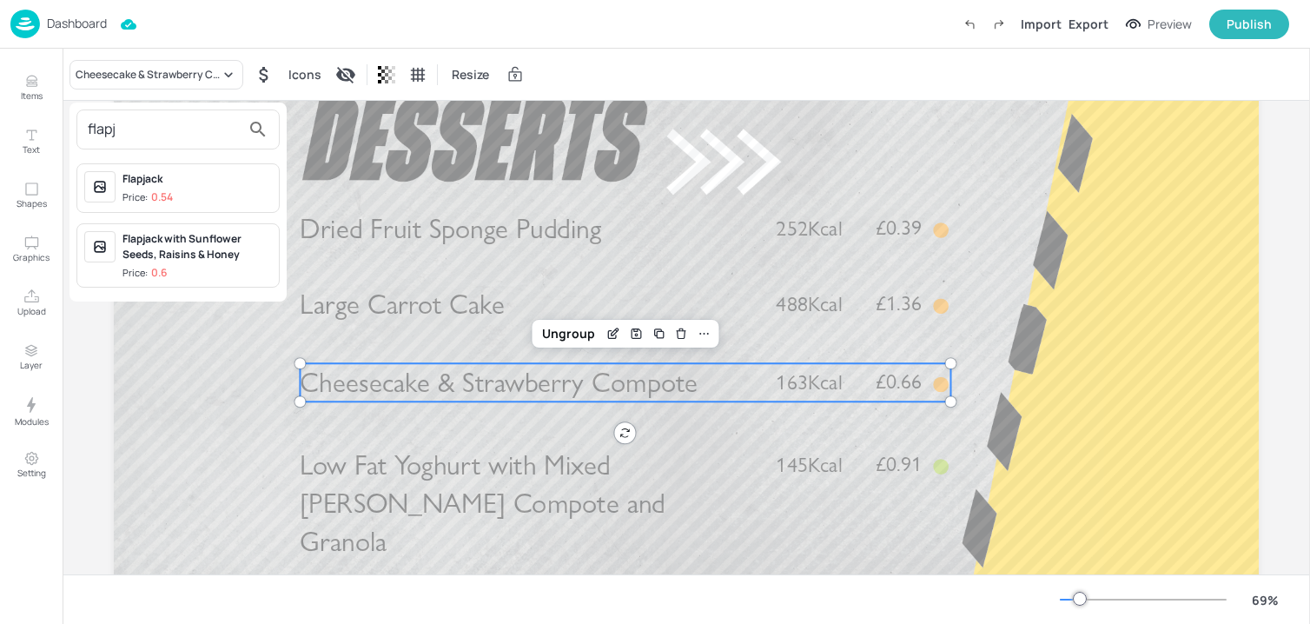
type input "flapj"
click at [175, 183] on div "Flapjack" at bounding box center [196, 179] width 149 height 16
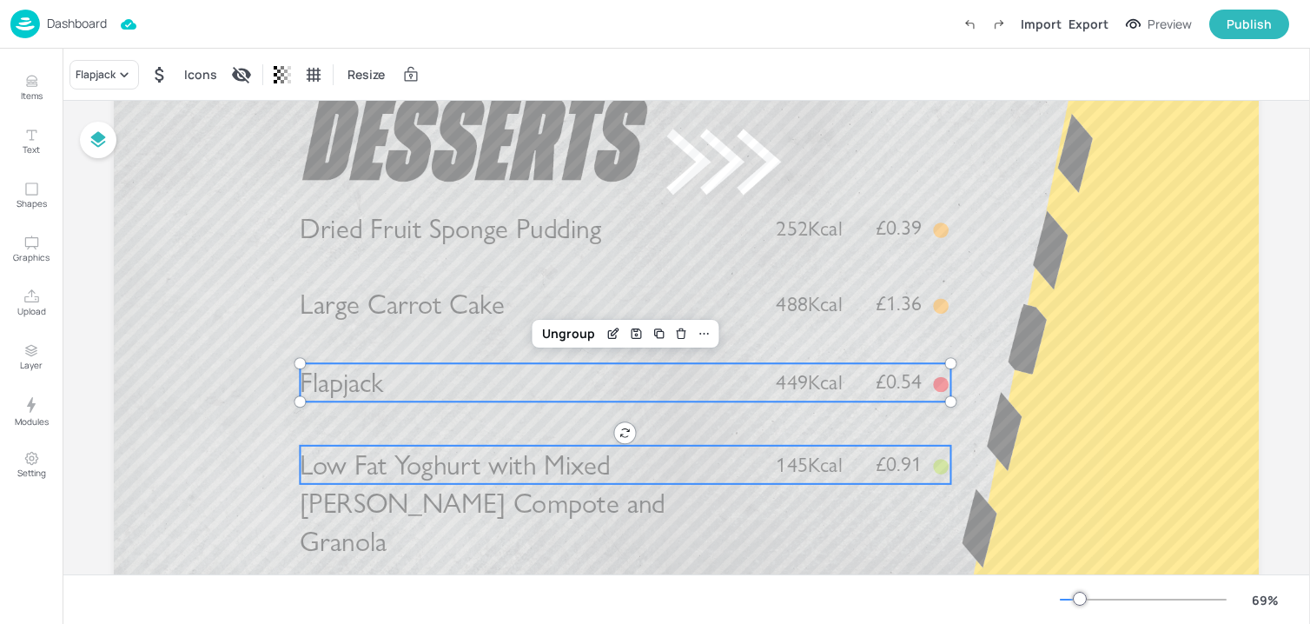
click at [467, 493] on span "Low Fat Yoghurt with Mixed Berry Compote and Granola" at bounding box center [483, 503] width 366 height 110
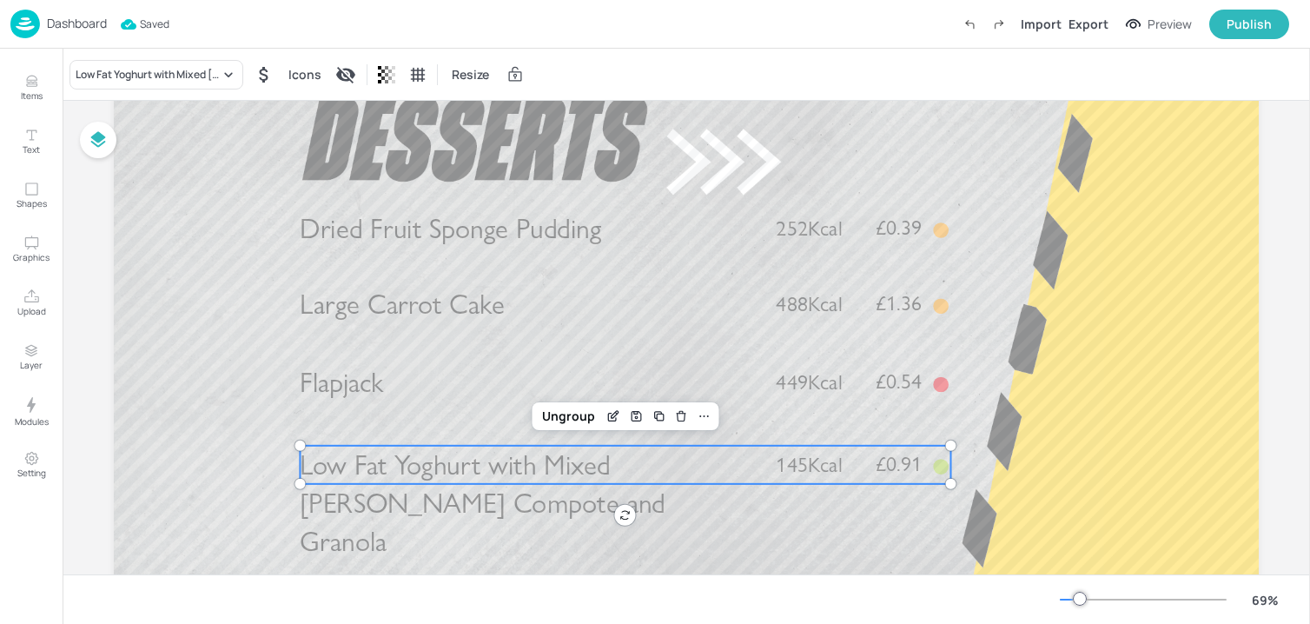
click at [462, 481] on span "Low Fat Yoghurt with Mixed Berry Compote and Granola" at bounding box center [483, 503] width 366 height 110
click at [143, 63] on div "Low Fat Yoghurt with Mixed Berry Compote and Granola" at bounding box center [156, 75] width 174 height 30
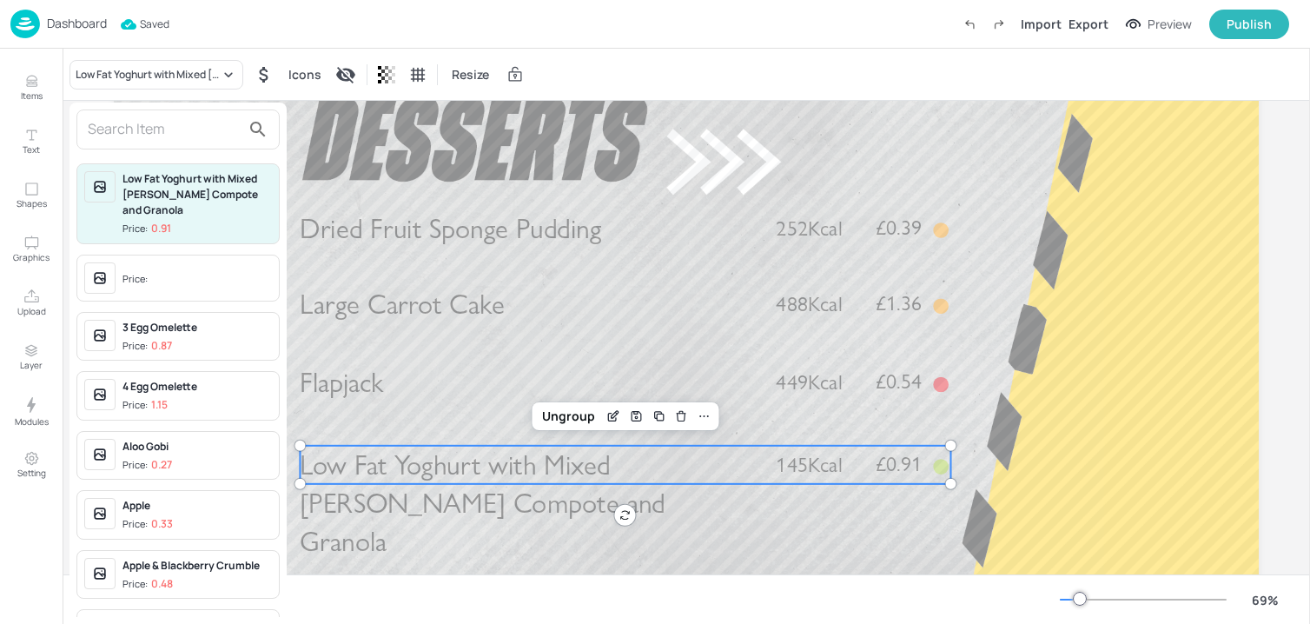
click at [140, 125] on input "text" at bounding box center [164, 130] width 153 height 28
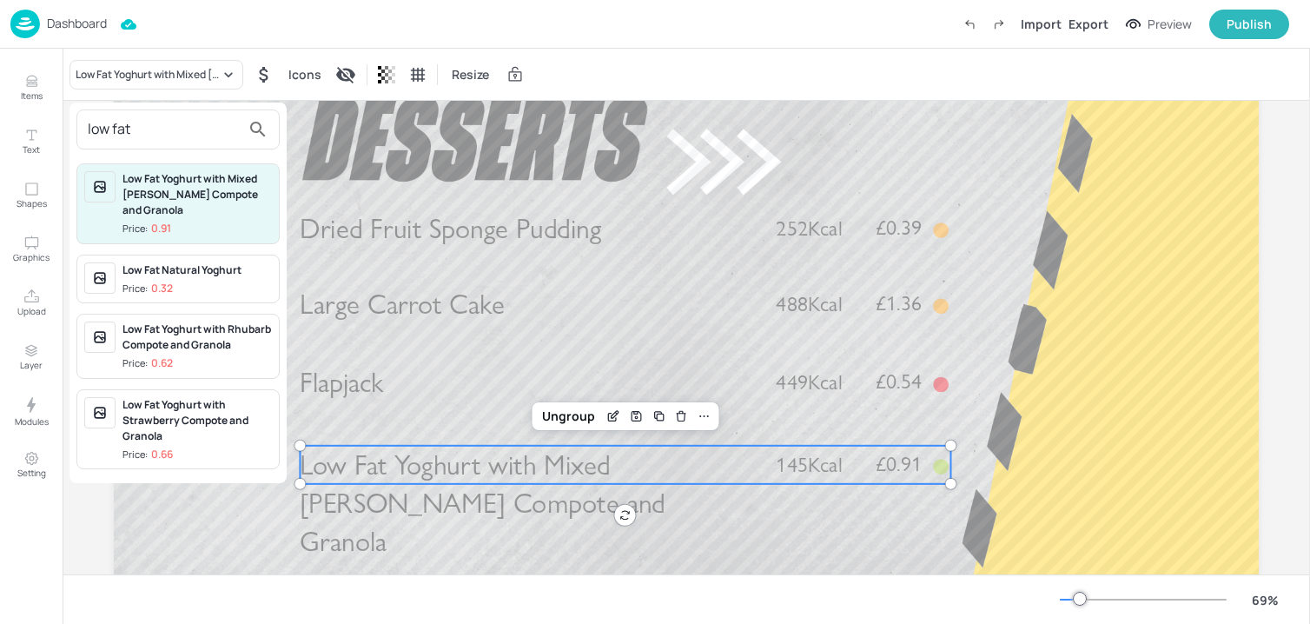
type input "low fat"
click at [494, 151] on div at bounding box center [655, 312] width 1310 height 624
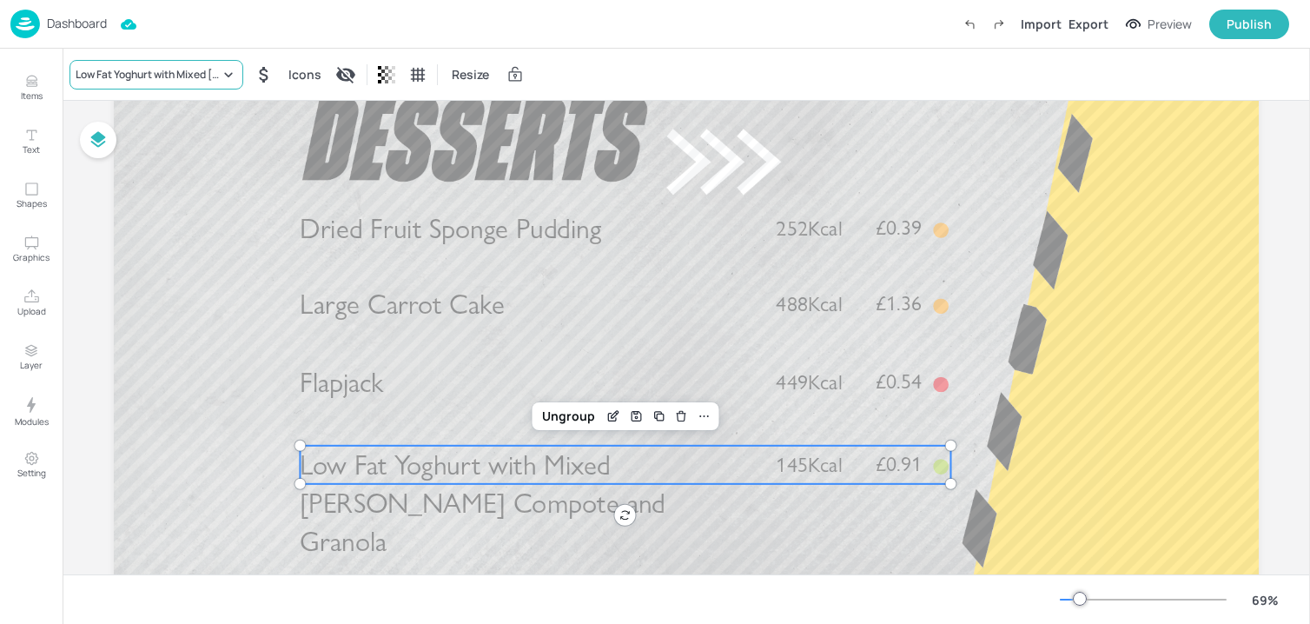
click at [145, 69] on div "Low Fat Yoghurt with Mixed Berry Compote and Granola" at bounding box center [148, 75] width 144 height 16
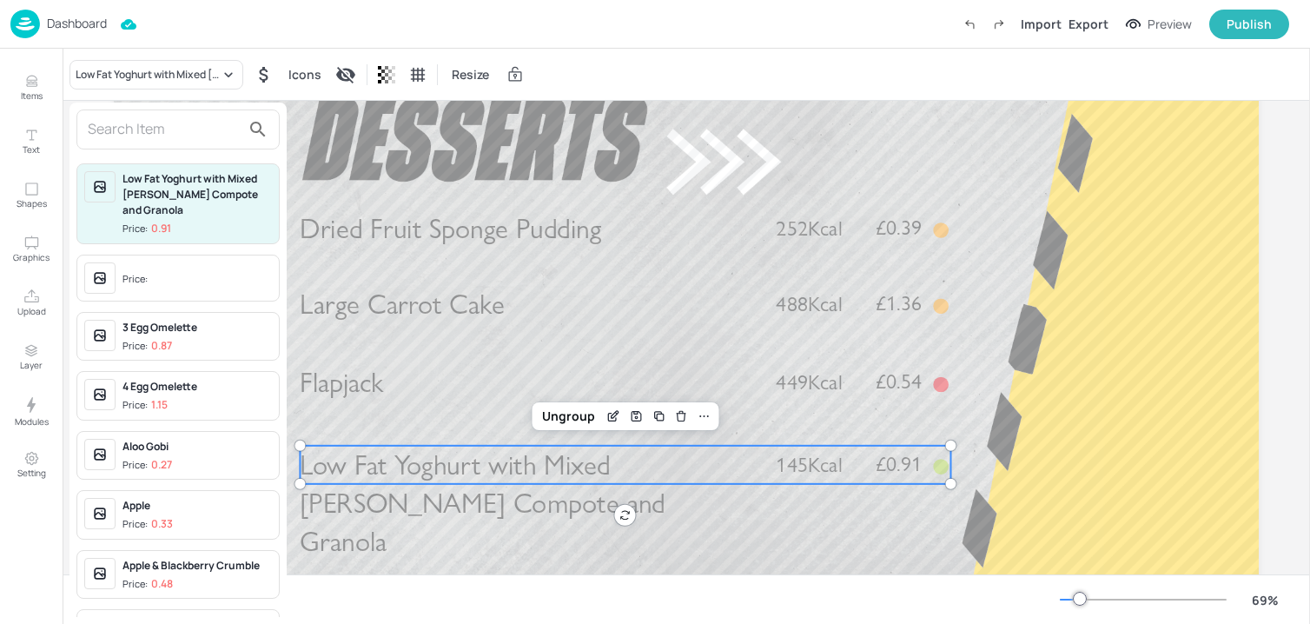
click at [142, 99] on div at bounding box center [655, 312] width 1310 height 624
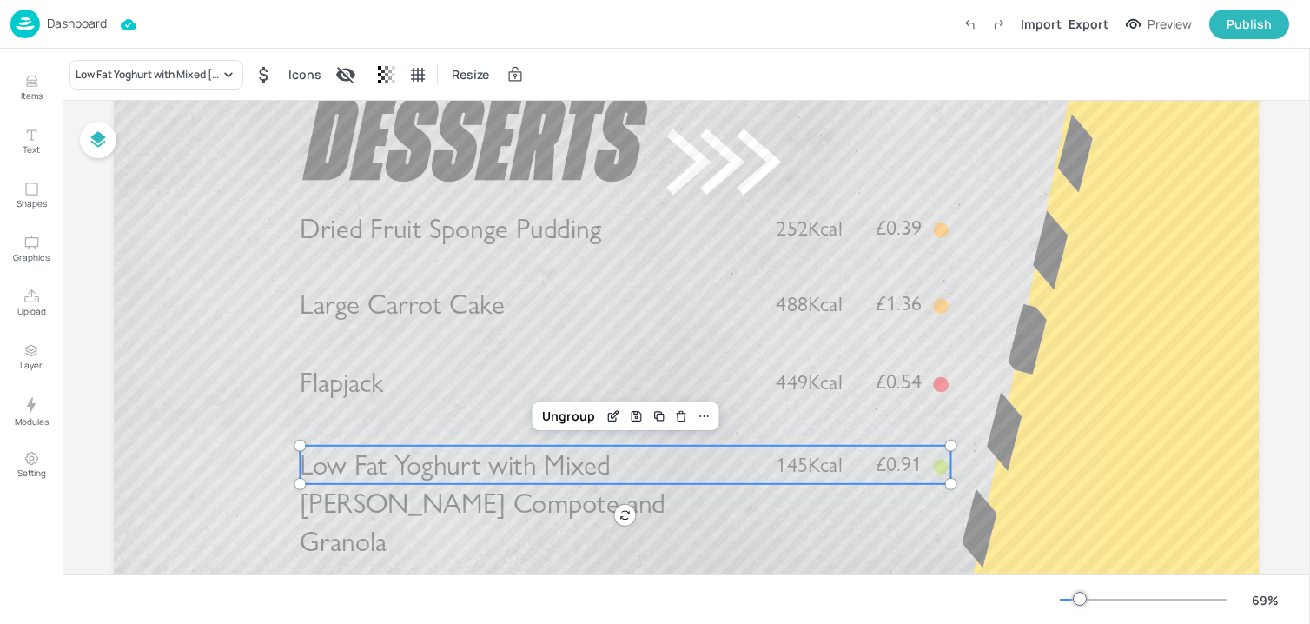
click at [142, 129] on div at bounding box center [151, 118] width 153 height 23
click at [129, 91] on div "Low Fat Yoghurt with Mixed Berry Compote and Granola Icons Resize" at bounding box center [686, 74] width 1247 height 51
click at [129, 81] on div "Low Fat Yoghurt with Mixed Berry Compote and Granola" at bounding box center [148, 75] width 144 height 16
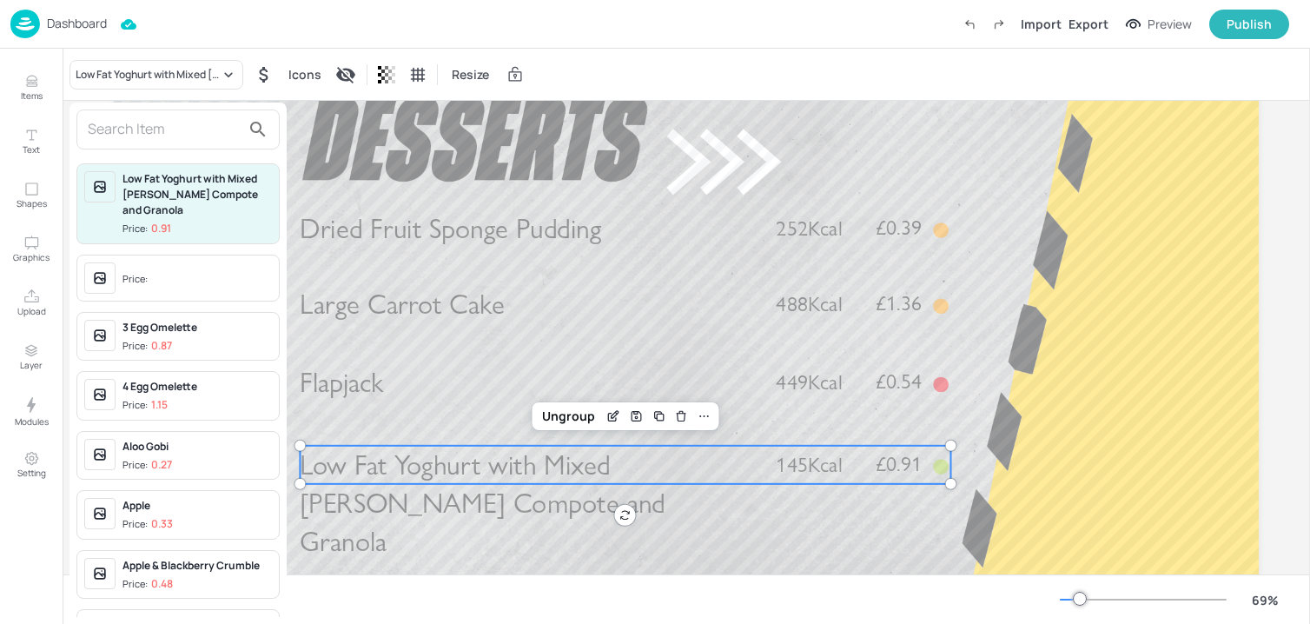
click at [129, 112] on div at bounding box center [177, 129] width 203 height 40
click at [129, 131] on input "text" at bounding box center [164, 130] width 153 height 28
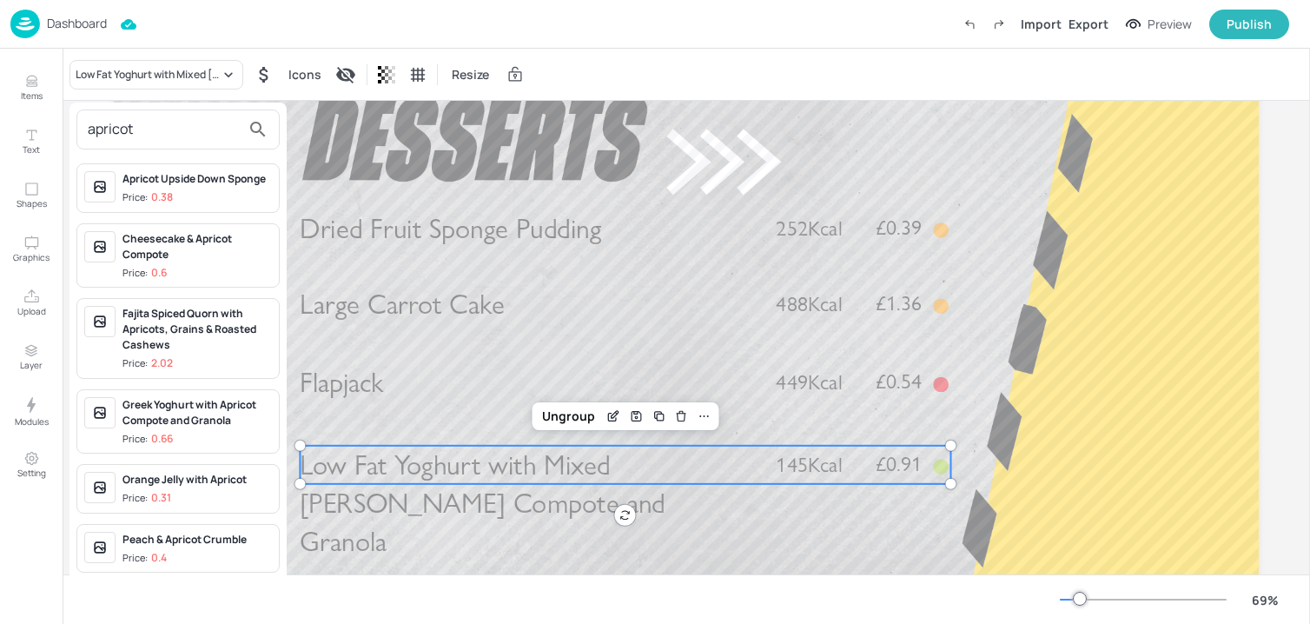
click at [160, 117] on input "apricot" at bounding box center [164, 130] width 153 height 28
click at [160, 129] on input "apricot" at bounding box center [164, 130] width 153 height 28
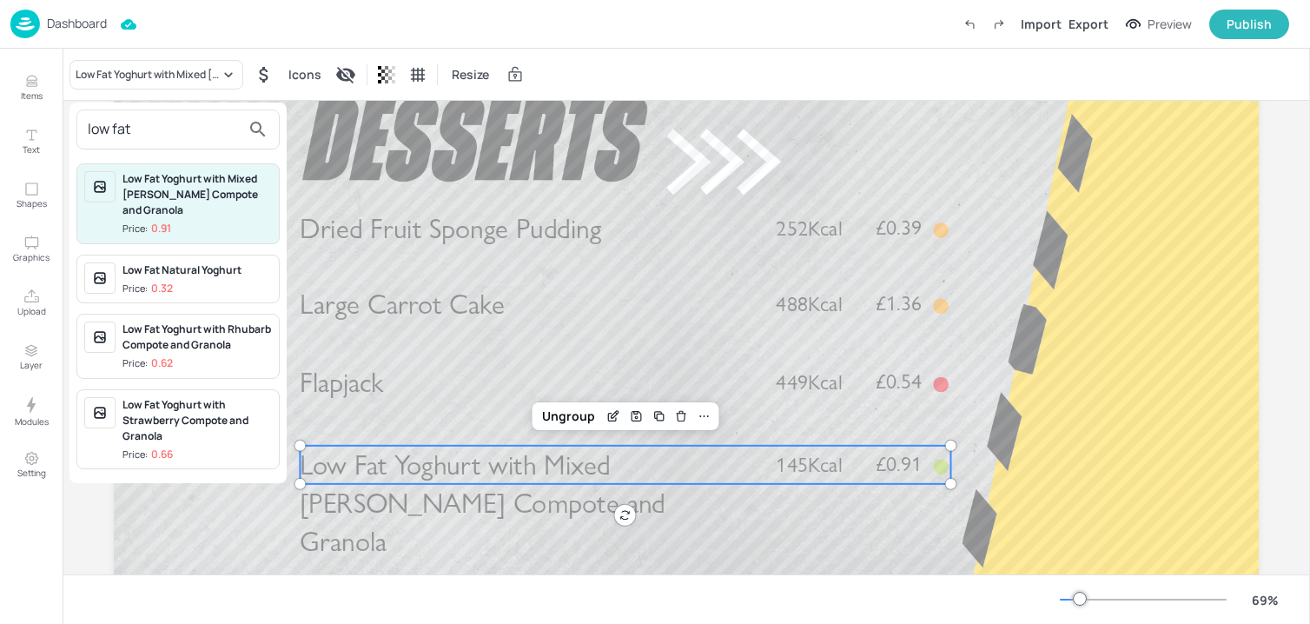
click at [156, 133] on input "low fat" at bounding box center [164, 130] width 153 height 28
type input "low fat"
click at [600, 278] on div at bounding box center [655, 312] width 1310 height 624
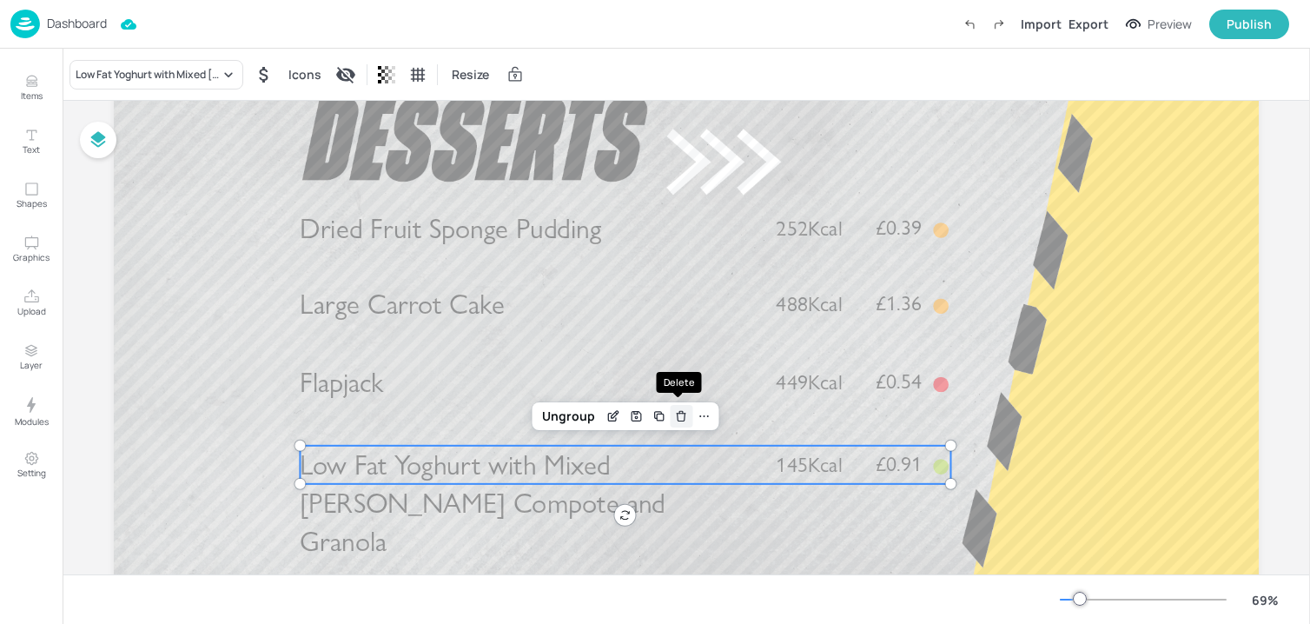
click at [675, 420] on icon "Delete" at bounding box center [681, 416] width 13 height 14
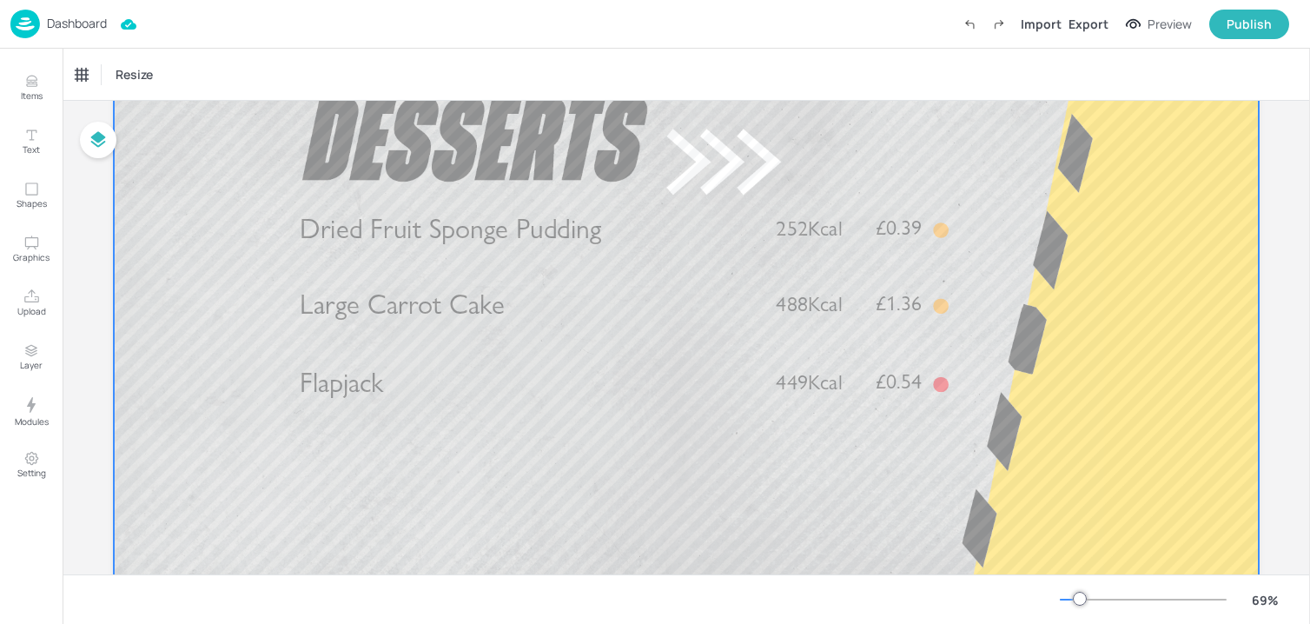
click at [520, 473] on div at bounding box center [686, 341] width 1145 height 644
click at [480, 321] on span "Large Carrot Cake" at bounding box center [402, 304] width 204 height 33
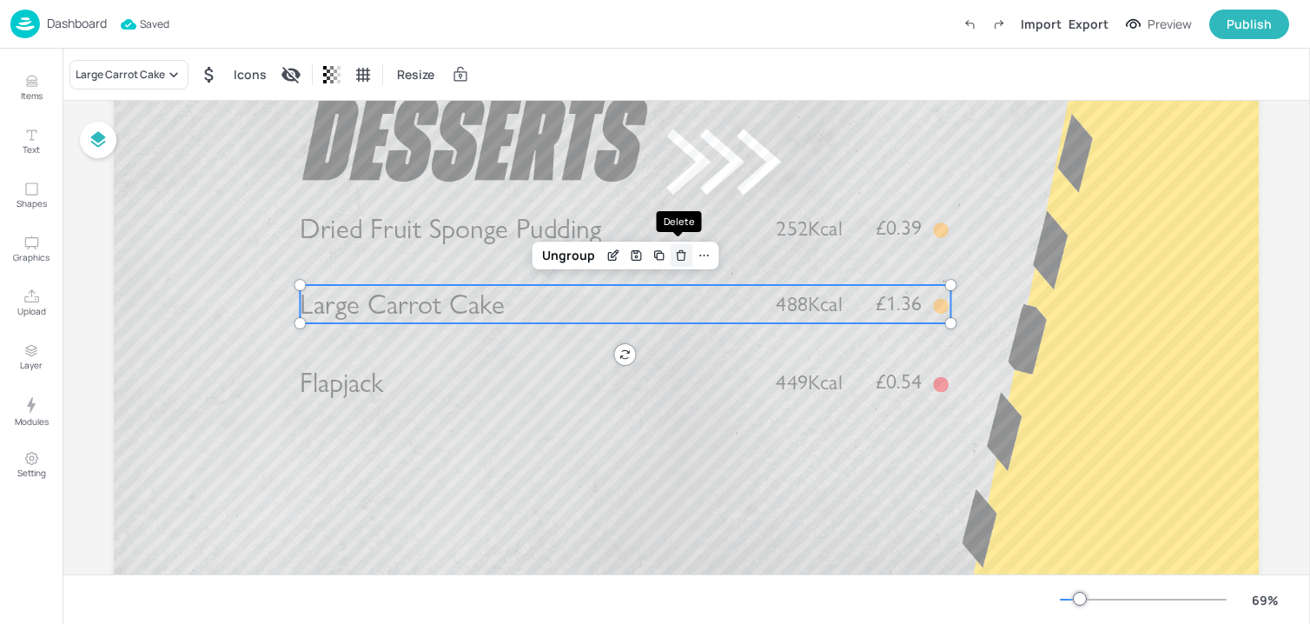
click at [680, 256] on icon "Delete" at bounding box center [681, 255] width 13 height 14
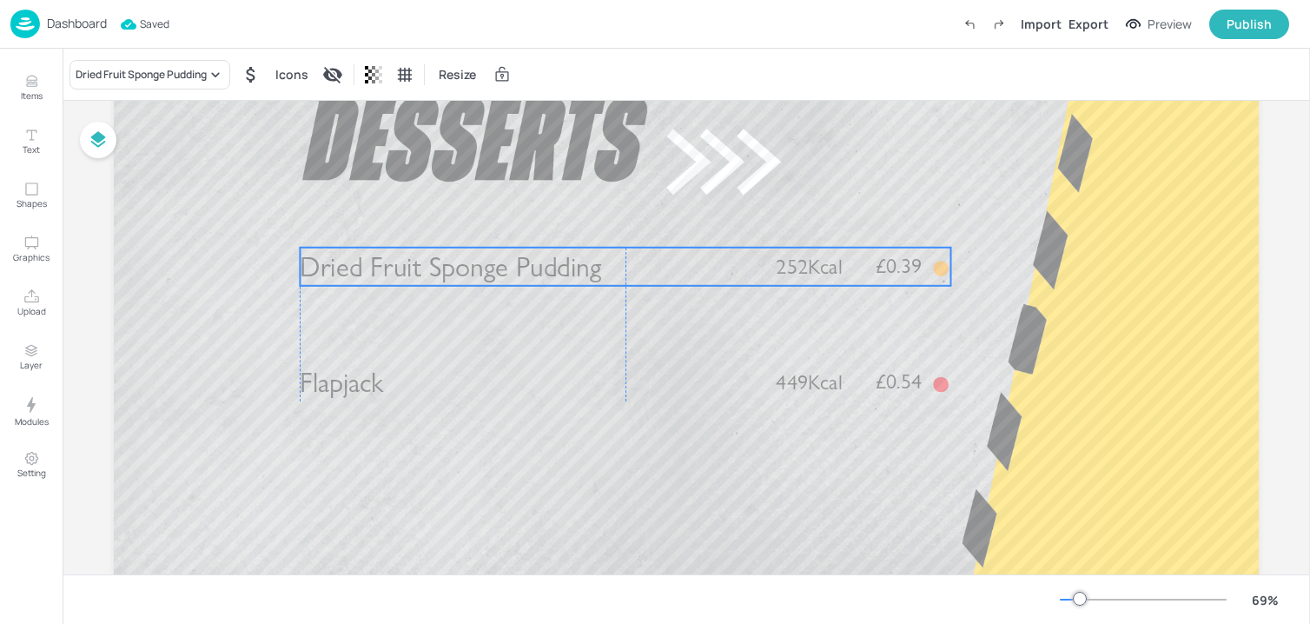
drag, startPoint x: 511, startPoint y: 230, endPoint x: 510, endPoint y: 268, distance: 38.2
click at [510, 268] on span "Dried Fruit Sponge Pudding" at bounding box center [450, 266] width 301 height 33
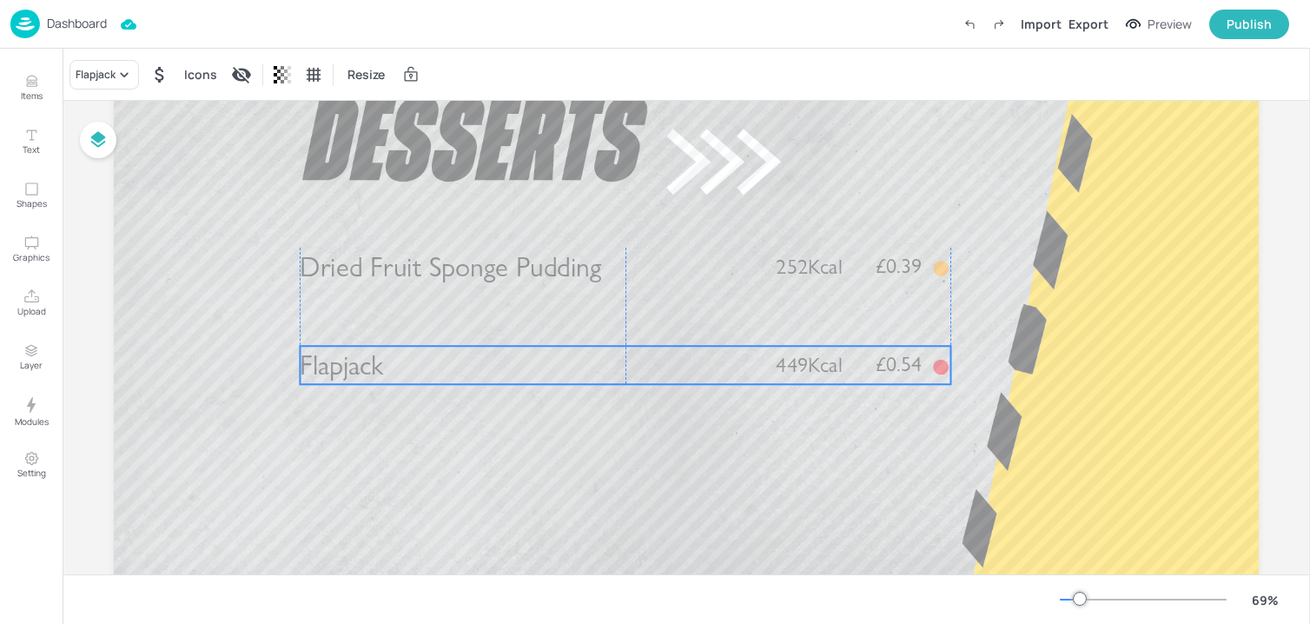
drag, startPoint x: 398, startPoint y: 381, endPoint x: 398, endPoint y: 363, distance: 18.2
click at [398, 363] on p "Flapjack" at bounding box center [527, 365] width 455 height 38
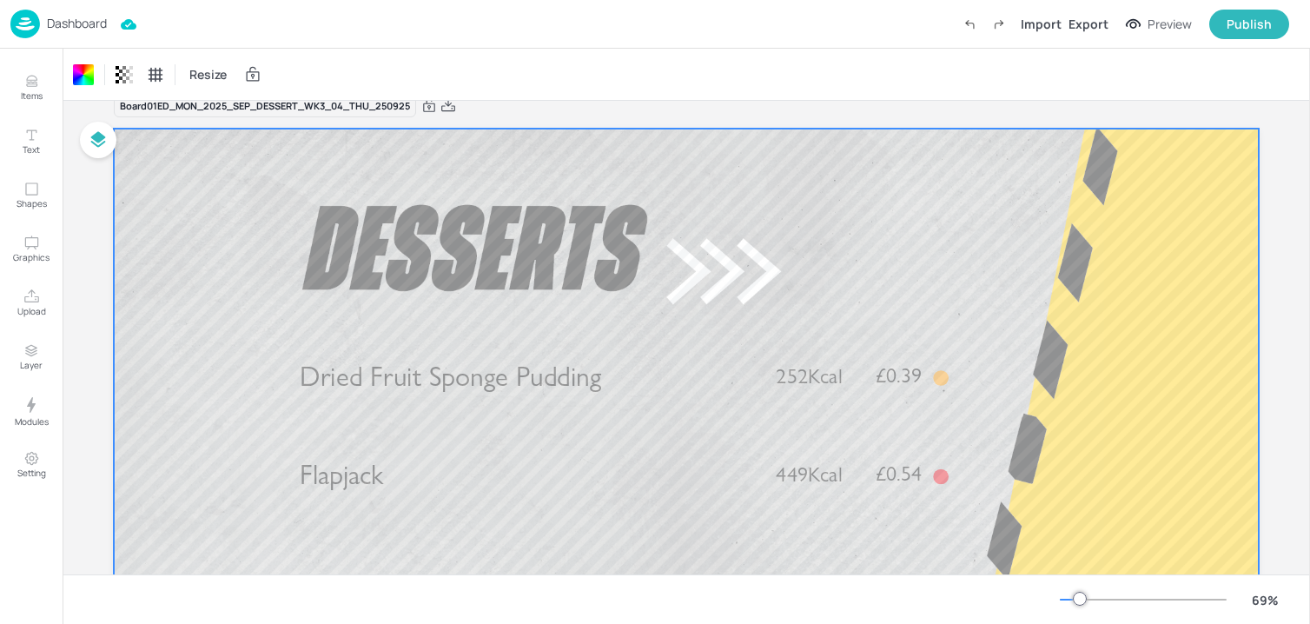
scroll to position [0, 0]
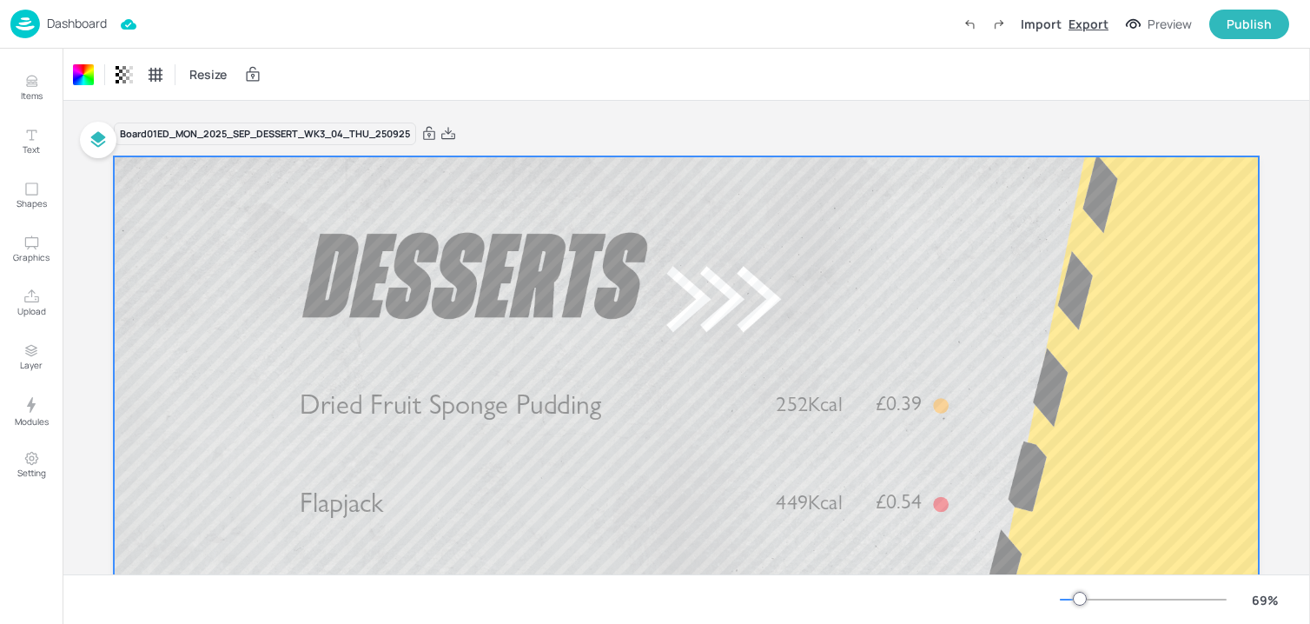
click at [1108, 29] on div "Export" at bounding box center [1088, 24] width 40 height 18
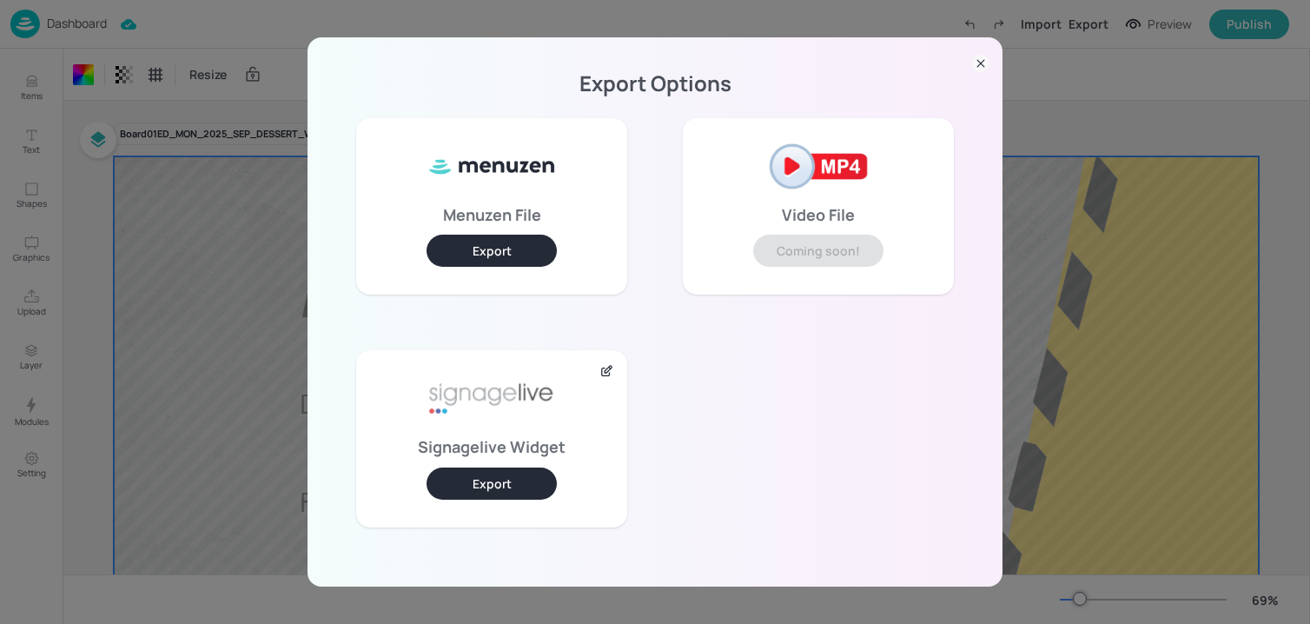
click at [520, 486] on button "Export" at bounding box center [492, 483] width 130 height 32
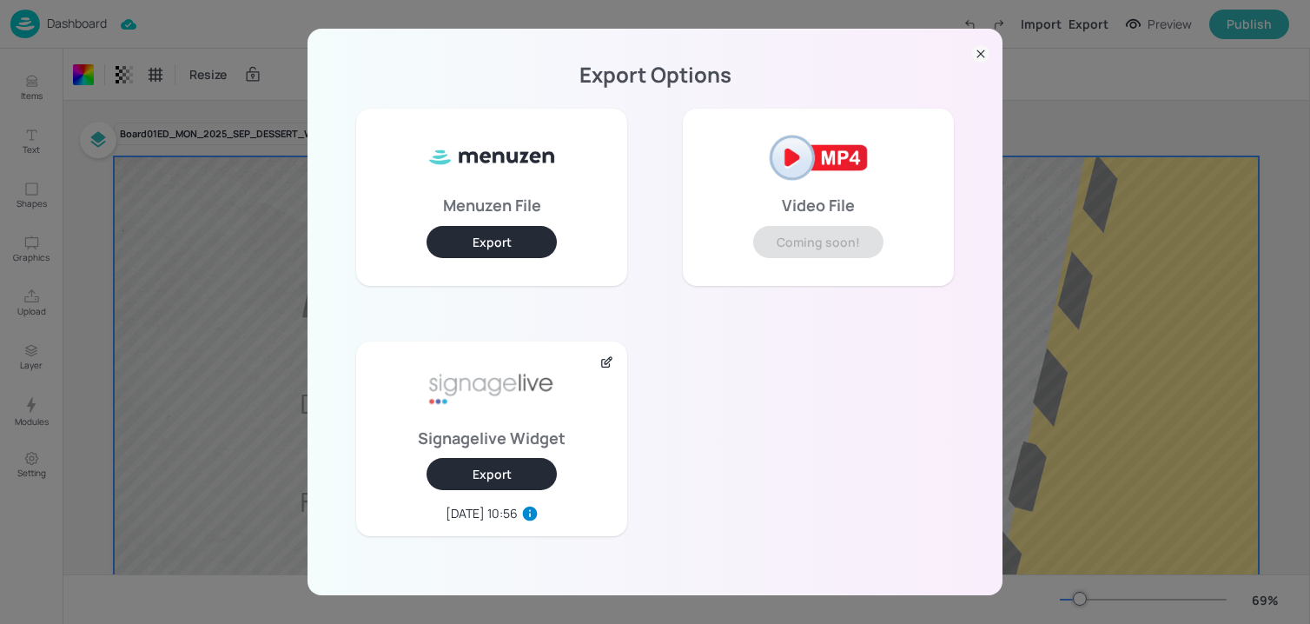
click at [206, 343] on div "Export Options Menuzen File Export Video File Coming soon! Signagelive Widget E…" at bounding box center [655, 312] width 1310 height 624
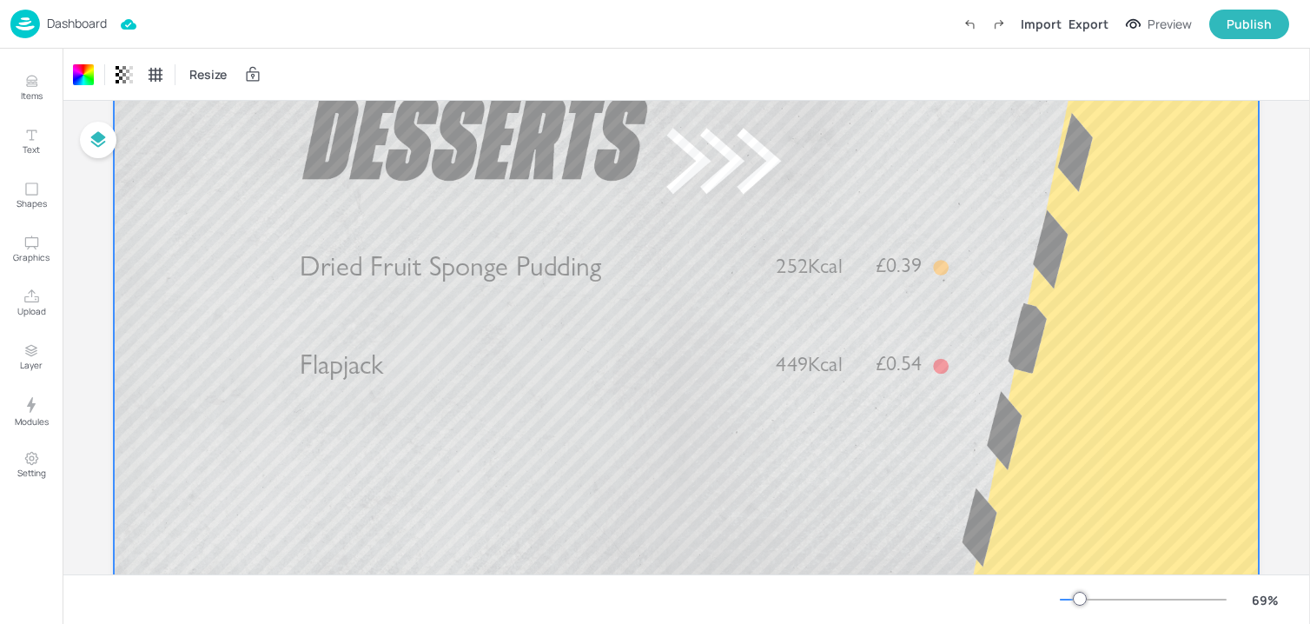
scroll to position [208, 0]
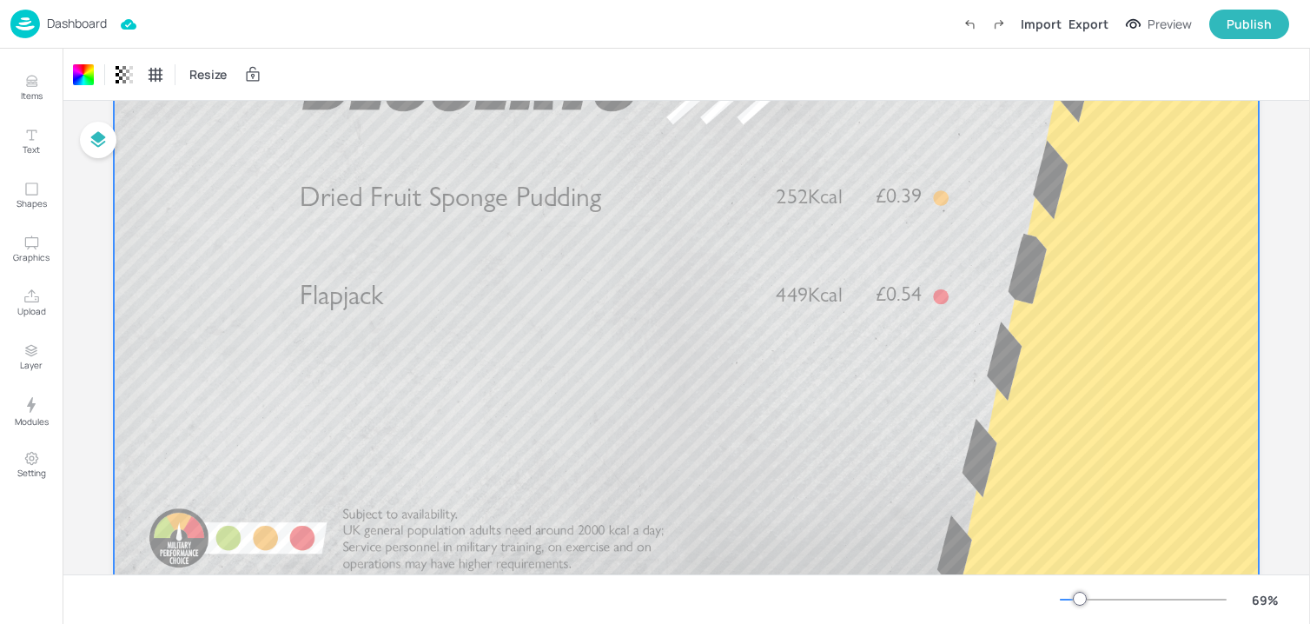
click at [84, 20] on p "Dashboard" at bounding box center [77, 23] width 60 height 12
